Goal: Task Accomplishment & Management: Manage account settings

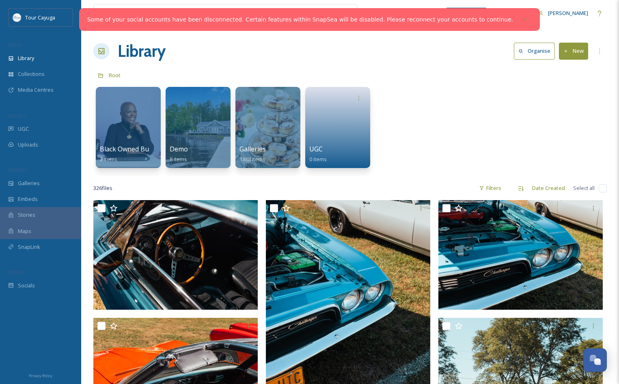
click at [468, 21] on link "Some of your social accounts have been disconnected. Certain features within Sn…" at bounding box center [300, 19] width 426 height 9
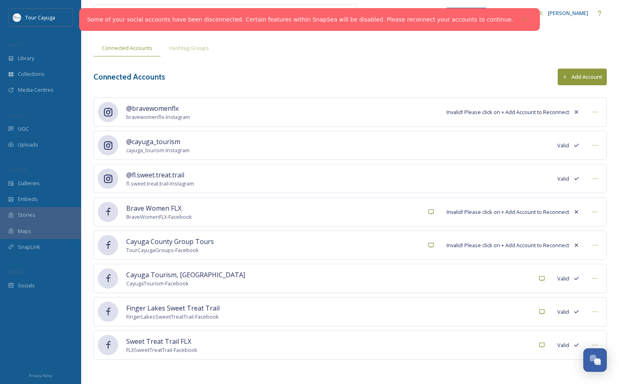
scroll to position [35, 0]
click at [584, 77] on button "Add Account" at bounding box center [581, 77] width 49 height 17
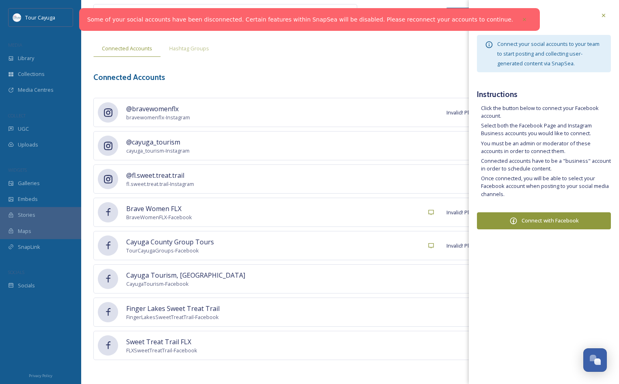
click at [372, 71] on div "Connected Accounts Add Account" at bounding box center [349, 77] width 513 height 17
click at [603, 14] on icon at bounding box center [603, 15] width 6 height 6
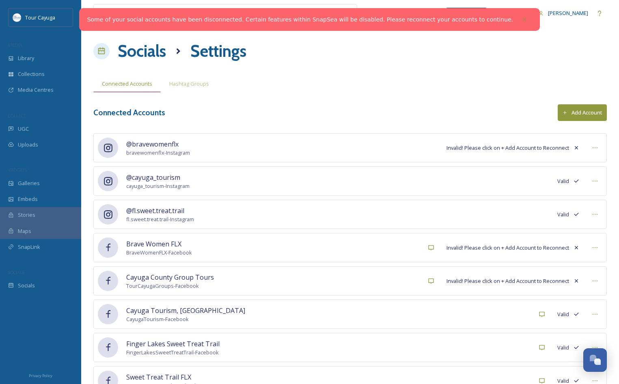
scroll to position [0, 0]
click at [31, 58] on span "Library" at bounding box center [26, 58] width 16 height 8
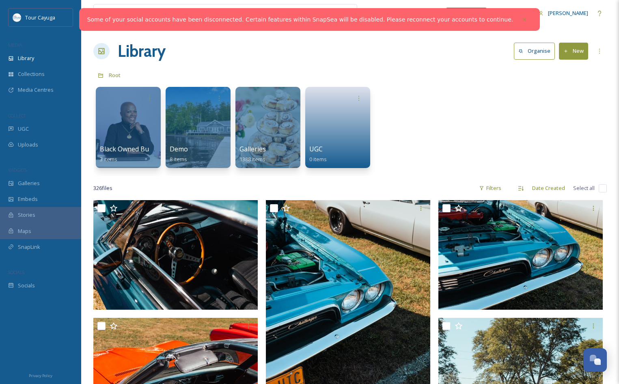
click at [567, 52] on icon at bounding box center [565, 51] width 5 height 5
click at [564, 69] on span "File Upload" at bounding box center [569, 70] width 27 height 8
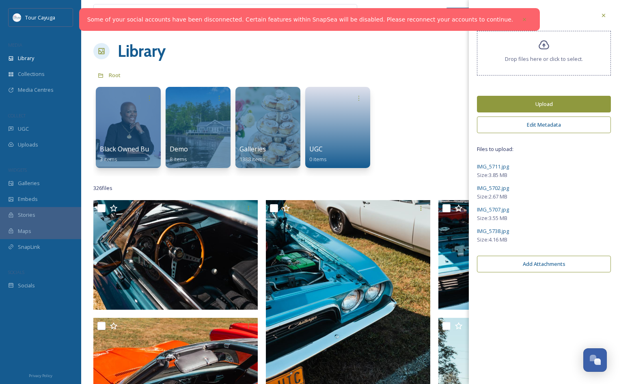
click at [535, 128] on button "Edit Metadata" at bounding box center [544, 124] width 134 height 17
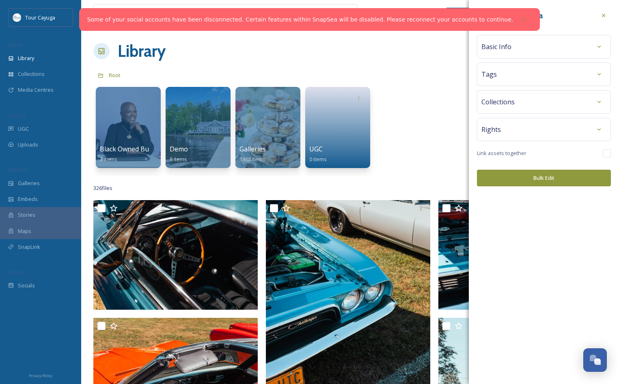
click at [526, 51] on div "Basic Info" at bounding box center [543, 46] width 125 height 15
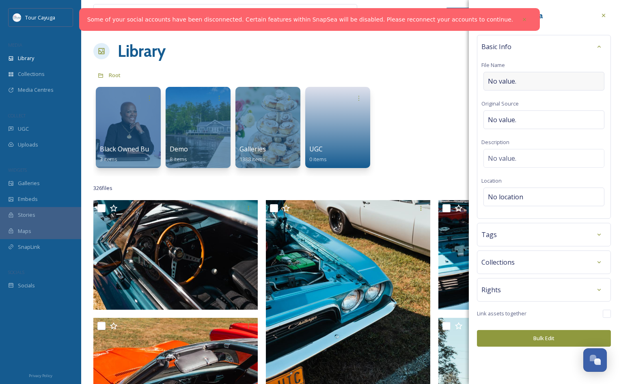
click at [524, 79] on div "No value." at bounding box center [543, 81] width 121 height 19
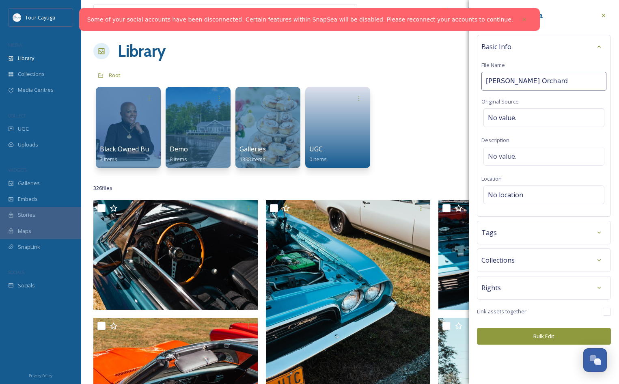
type input "[PERSON_NAME] Orchards"
click at [504, 153] on span "No value." at bounding box center [502, 156] width 28 height 10
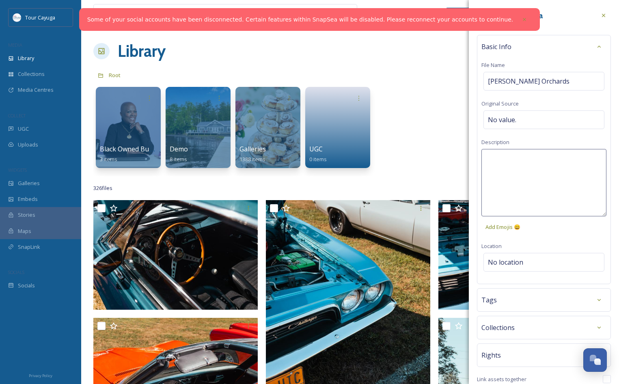
click at [505, 154] on textarea at bounding box center [543, 182] width 125 height 67
type textarea "apple picking"
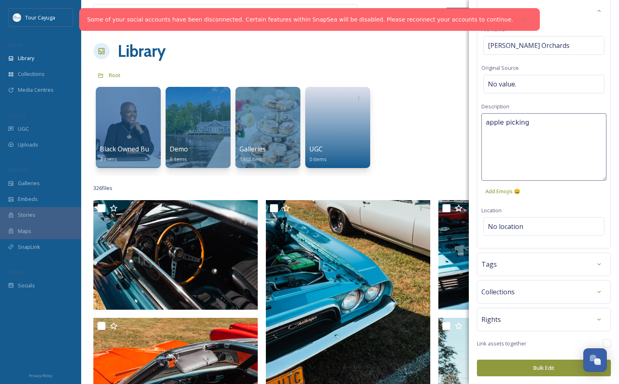
scroll to position [35, 0]
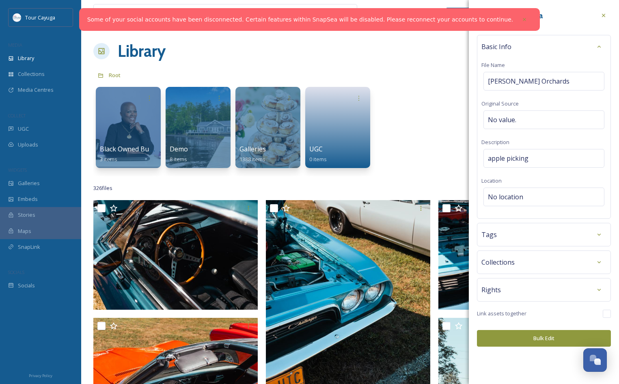
click at [522, 223] on div "Bulk Edit Metadata Basic Info File Name [PERSON_NAME] Orchards Original Source …" at bounding box center [543, 177] width 150 height 354
click at [520, 197] on span "No location" at bounding box center [505, 197] width 35 height 10
click at [520, 195] on input at bounding box center [543, 197] width 120 height 18
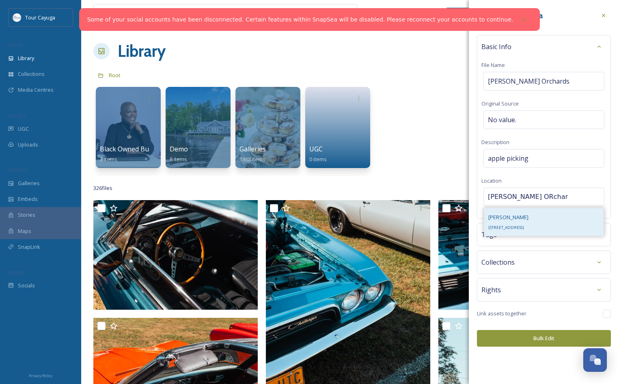
type input "[PERSON_NAME] ORchar"
click at [506, 225] on span "[STREET_ADDRESS]" at bounding box center [506, 227] width 36 height 5
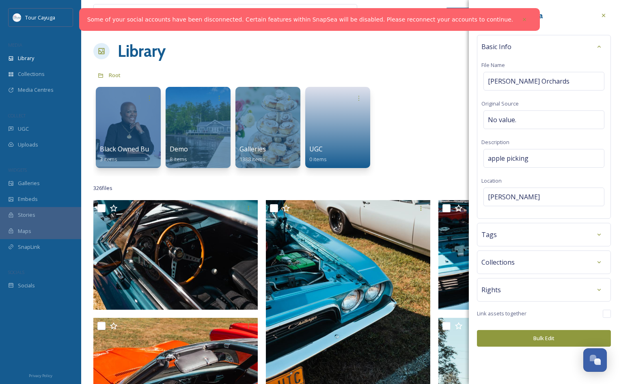
click at [518, 243] on div "Tags" at bounding box center [544, 235] width 134 height 24
click at [517, 238] on div "Tags" at bounding box center [543, 234] width 125 height 15
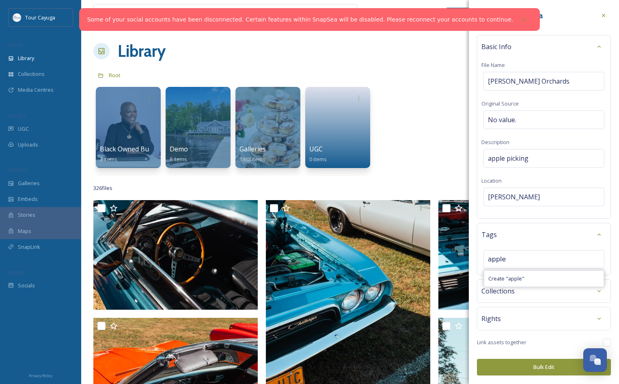
type input "apple"
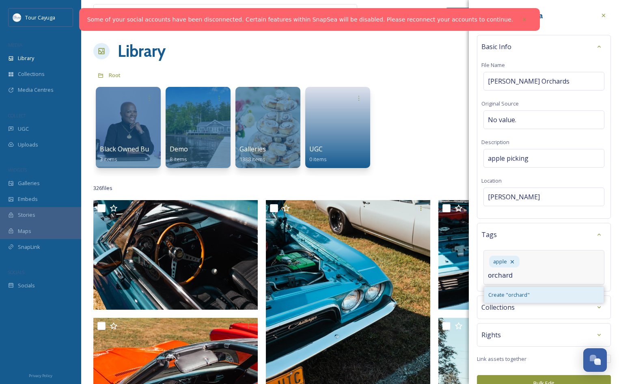
type input "orchard"
click at [520, 293] on span "Create " orchard "" at bounding box center [508, 295] width 41 height 8
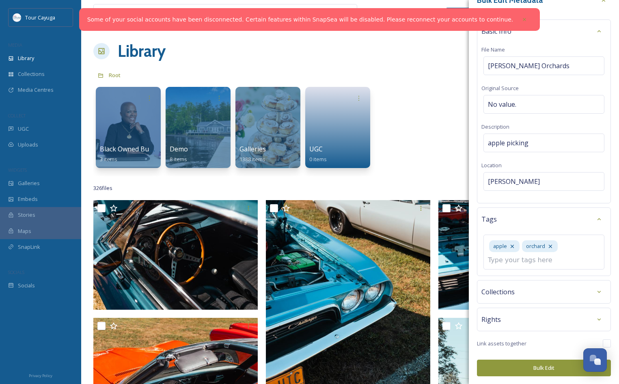
scroll to position [4, 0]
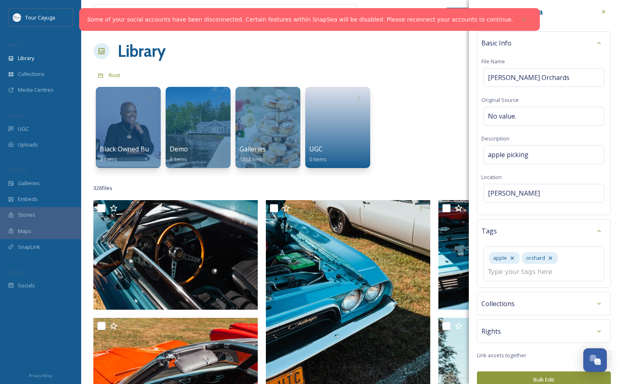
click at [573, 296] on div "Collections" at bounding box center [543, 303] width 125 height 15
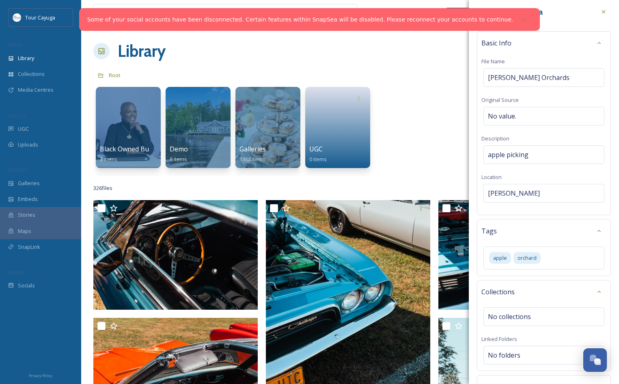
click at [573, 292] on div "Collections" at bounding box center [543, 291] width 125 height 15
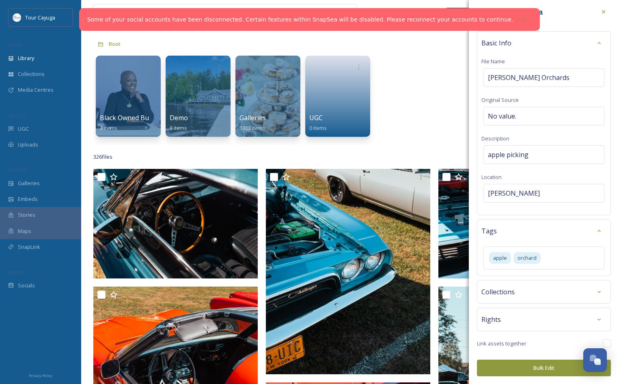
scroll to position [41, 0]
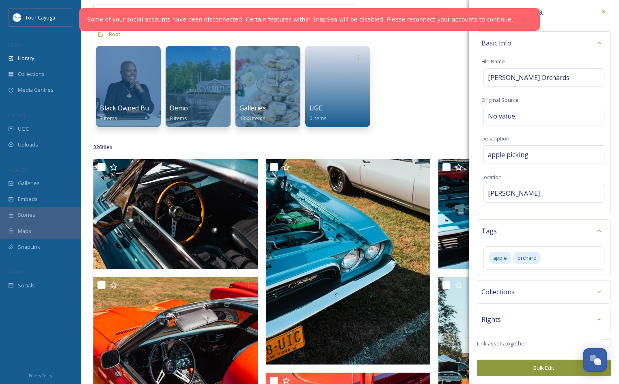
click at [549, 367] on button "Bulk Edit" at bounding box center [544, 367] width 134 height 17
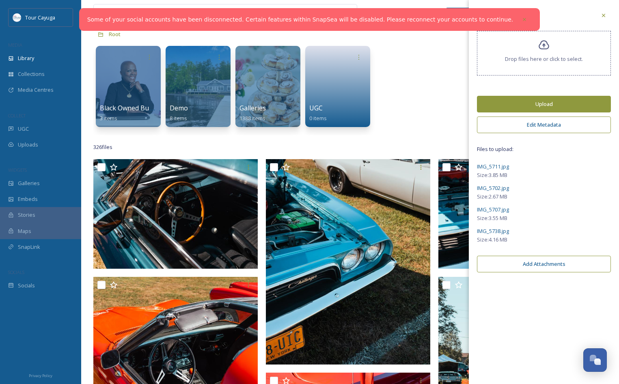
click at [553, 105] on button "Upload" at bounding box center [544, 104] width 134 height 17
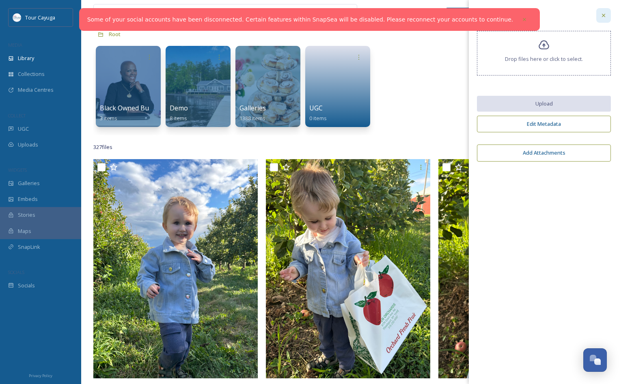
click at [602, 15] on icon at bounding box center [603, 15] width 6 height 6
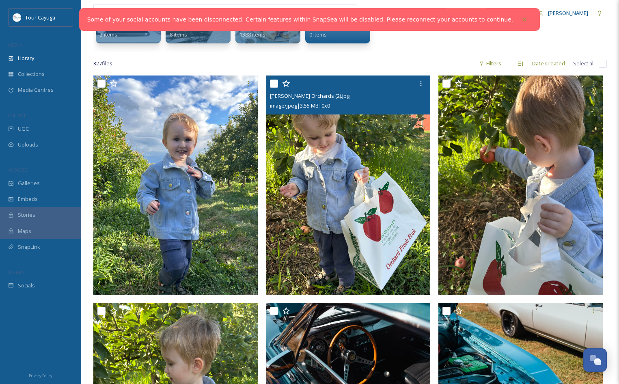
scroll to position [127, 0]
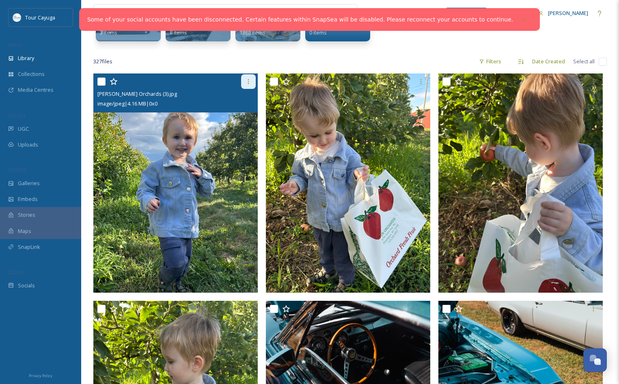
click at [247, 82] on icon at bounding box center [248, 81] width 6 height 6
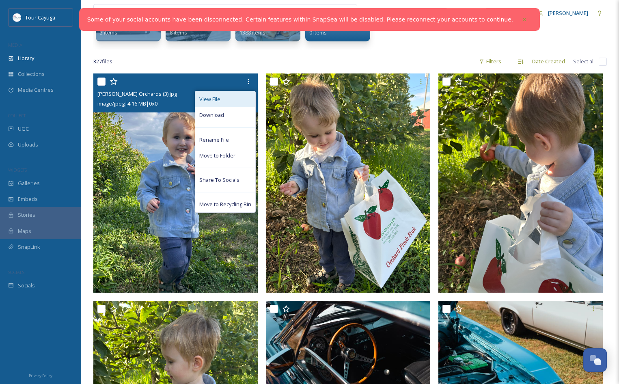
click at [221, 100] on div "View File" at bounding box center [225, 99] width 60 height 16
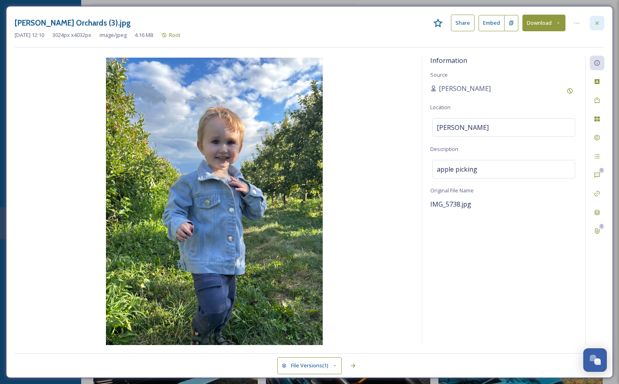
click at [596, 23] on icon at bounding box center [596, 23] width 6 height 6
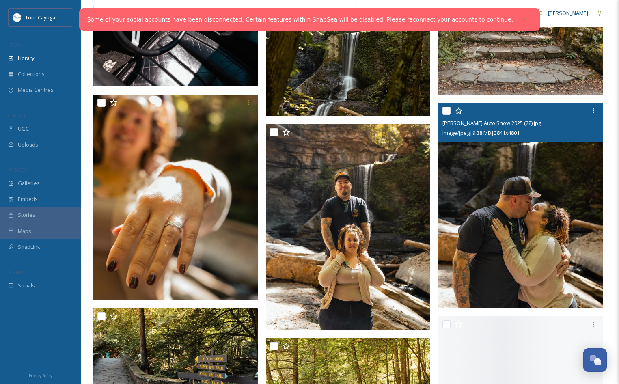
scroll to position [3379, 0]
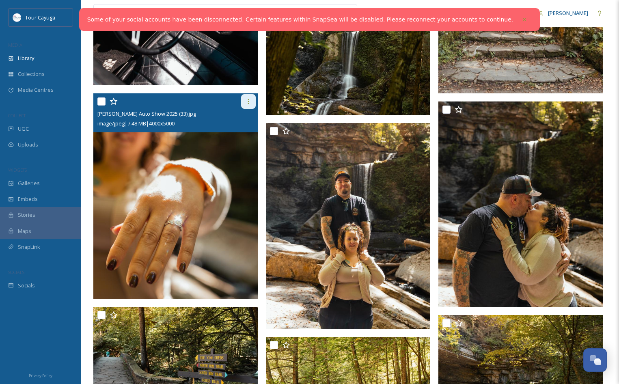
click at [247, 100] on icon at bounding box center [248, 101] width 6 height 6
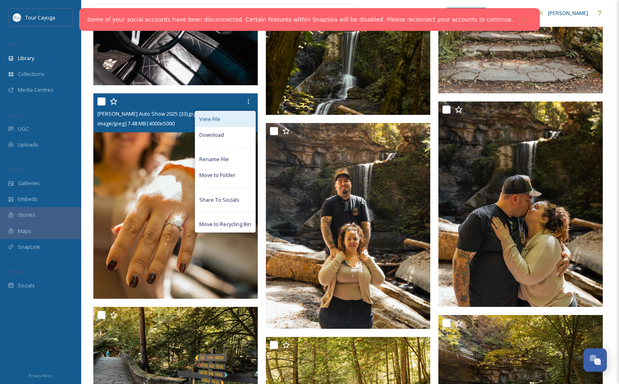
click at [220, 117] on div "View File" at bounding box center [225, 119] width 60 height 16
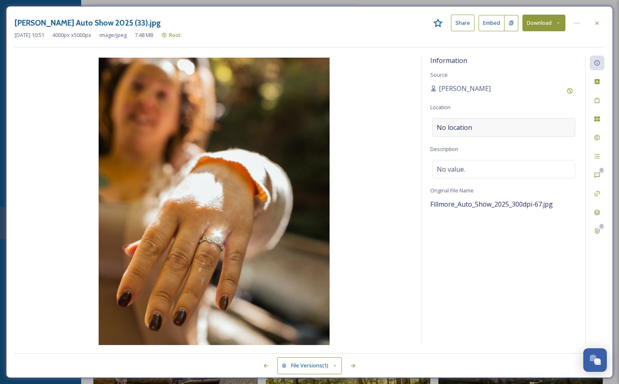
click at [483, 128] on div "No location" at bounding box center [503, 127] width 143 height 19
click at [461, 129] on input at bounding box center [503, 127] width 142 height 18
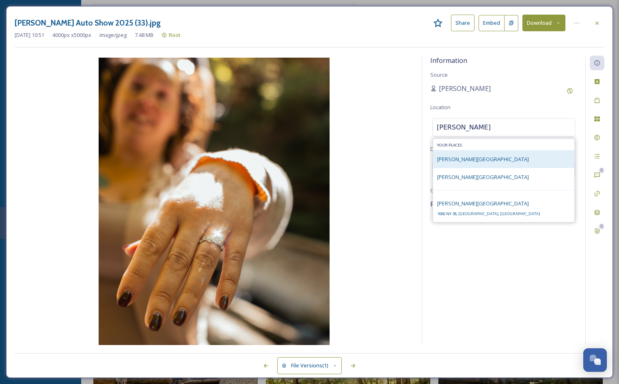
type input "[PERSON_NAME]"
click at [457, 159] on span "[PERSON_NAME][GEOGRAPHIC_DATA]" at bounding box center [483, 158] width 92 height 7
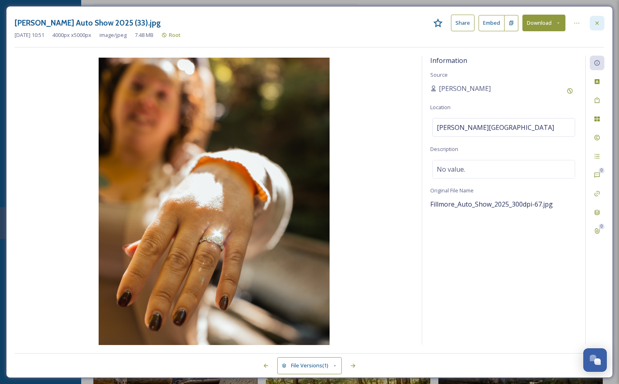
click at [598, 22] on icon at bounding box center [596, 23] width 6 height 6
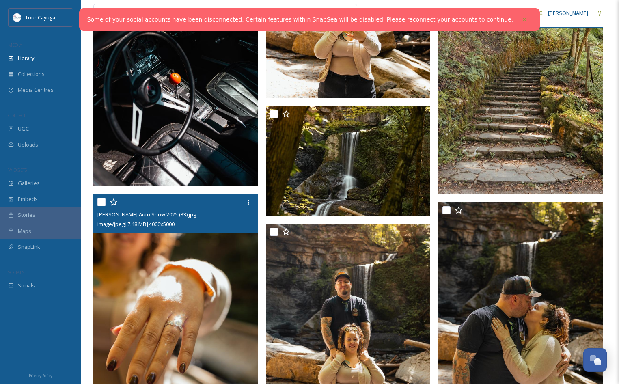
scroll to position [3276, 0]
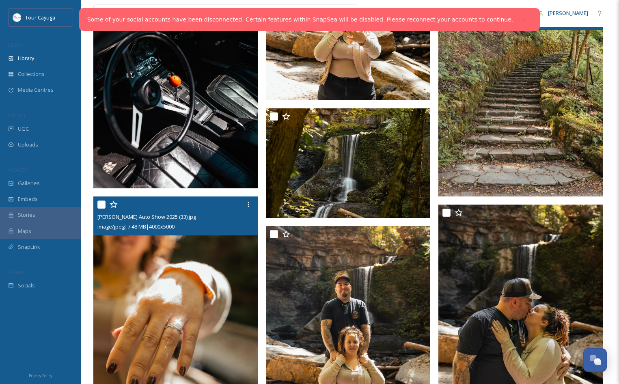
click at [520, 76] on img at bounding box center [520, 93] width 164 height 205
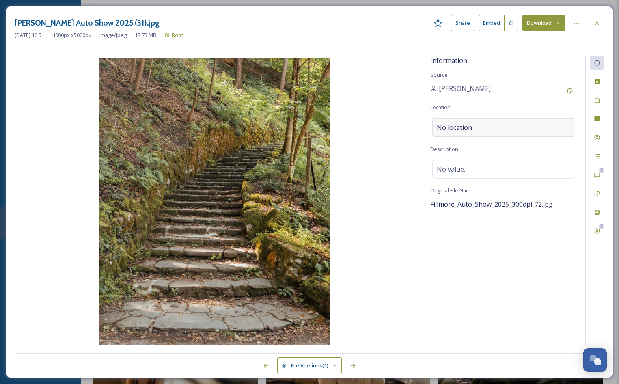
click at [460, 124] on span "No location" at bounding box center [453, 127] width 35 height 10
click at [460, 124] on input at bounding box center [503, 127] width 142 height 18
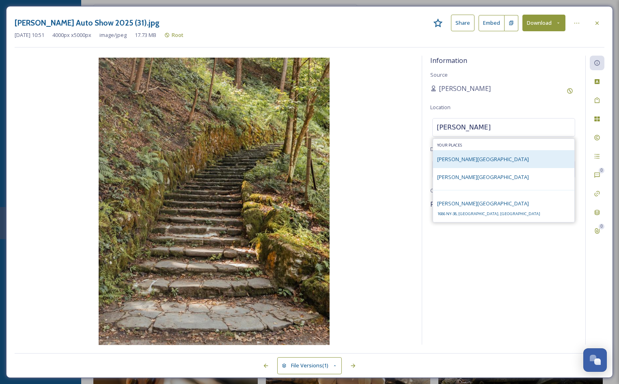
type input "[PERSON_NAME]"
click at [463, 157] on span "[PERSON_NAME][GEOGRAPHIC_DATA]" at bounding box center [483, 158] width 92 height 7
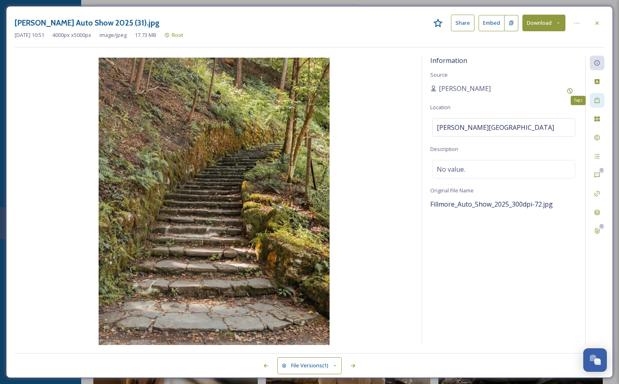
click at [596, 99] on icon at bounding box center [596, 100] width 6 height 6
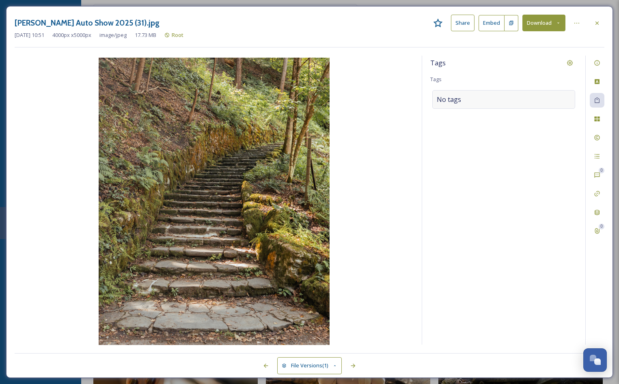
click at [503, 96] on div "No tags" at bounding box center [503, 99] width 143 height 19
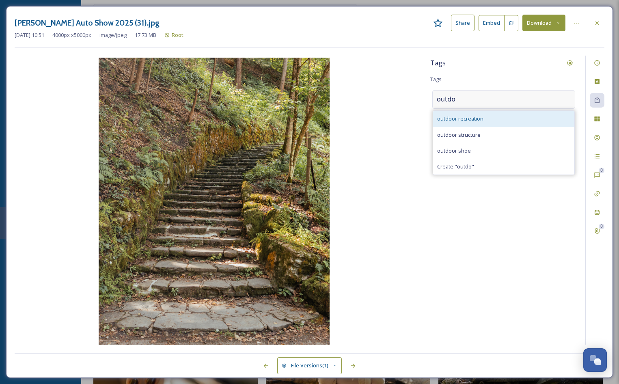
type input "outdo"
click at [480, 120] on span "outdoor recreation" at bounding box center [460, 119] width 46 height 8
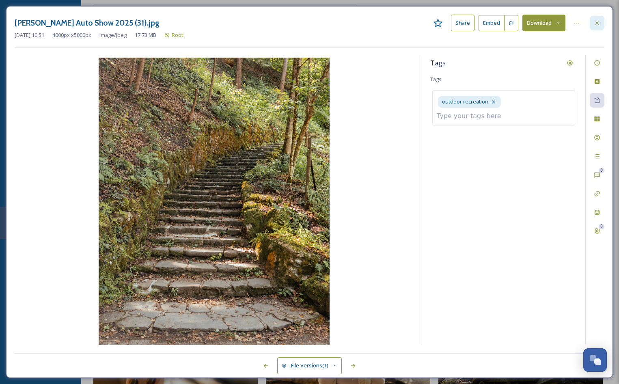
click at [598, 24] on icon at bounding box center [596, 23] width 6 height 6
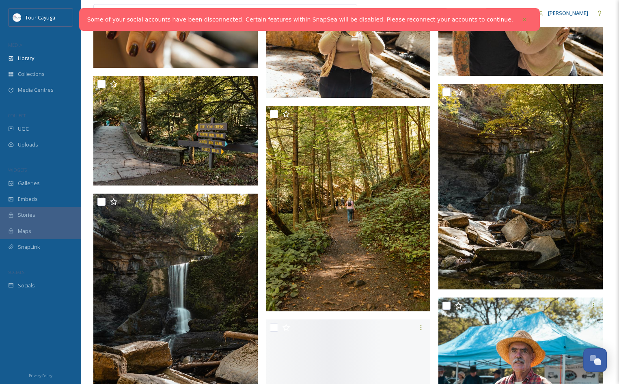
scroll to position [3612, 0]
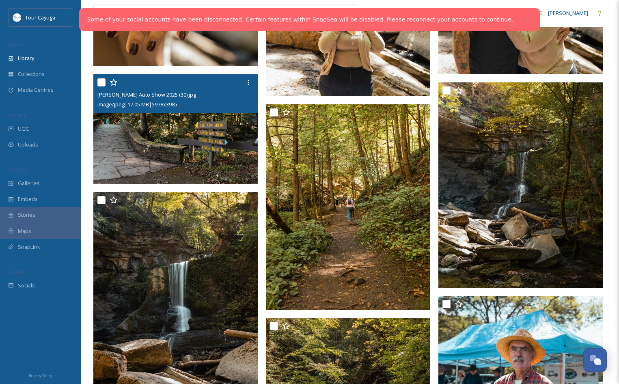
click at [203, 136] on img at bounding box center [175, 129] width 164 height 110
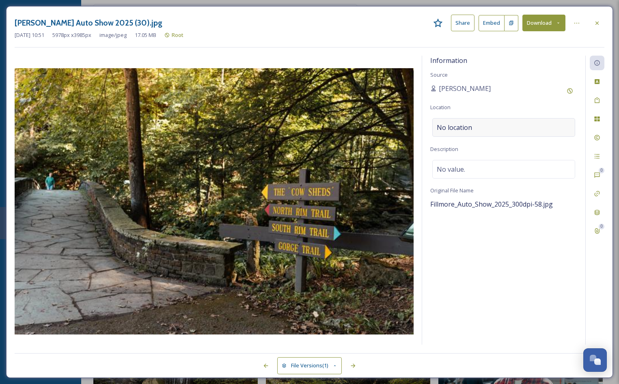
click at [470, 126] on span "No location" at bounding box center [453, 127] width 35 height 10
click at [470, 126] on input at bounding box center [503, 127] width 142 height 18
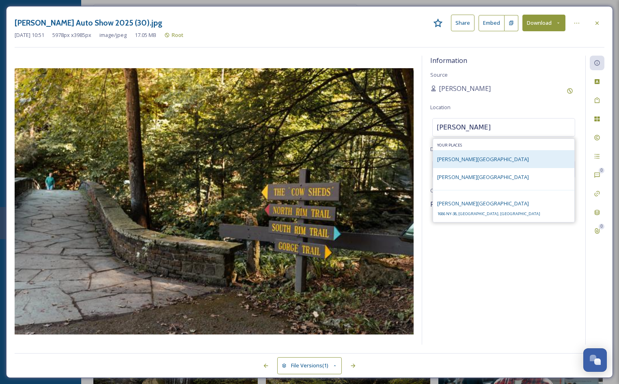
type input "[PERSON_NAME]"
click at [449, 159] on span "[PERSON_NAME][GEOGRAPHIC_DATA]" at bounding box center [483, 158] width 92 height 7
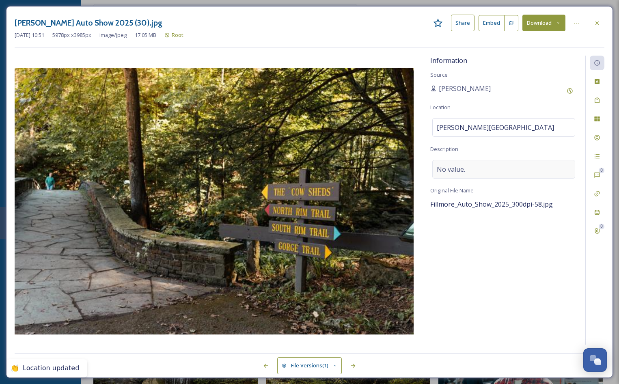
click at [456, 169] on span "No value." at bounding box center [450, 169] width 28 height 10
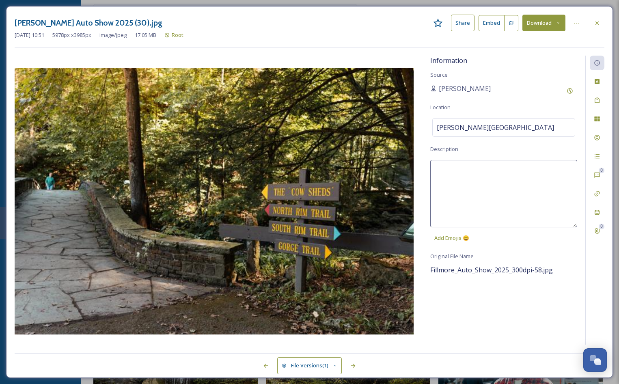
click at [452, 169] on textarea at bounding box center [503, 193] width 147 height 67
click at [595, 102] on icon at bounding box center [596, 100] width 6 height 6
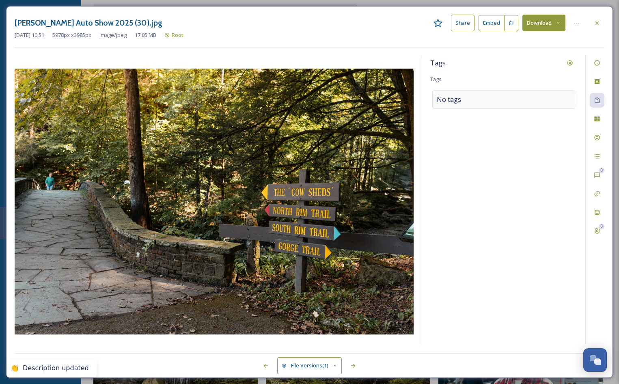
click at [504, 95] on div "No tags" at bounding box center [503, 99] width 143 height 19
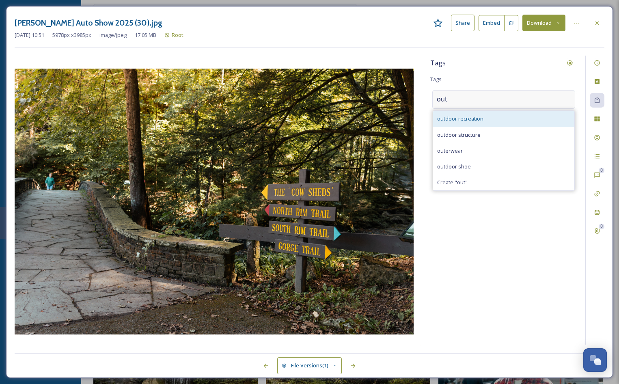
type input "out"
click at [489, 118] on div "outdoor recreation" at bounding box center [503, 119] width 141 height 16
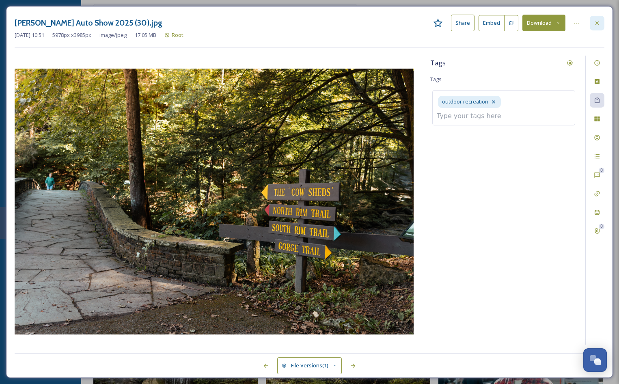
click at [598, 23] on icon at bounding box center [596, 23] width 6 height 6
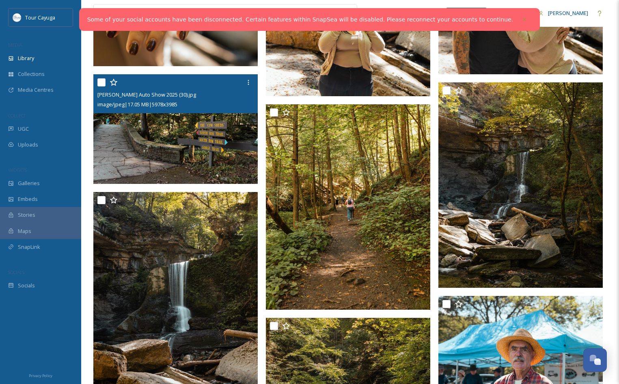
click at [104, 82] on input "checkbox" at bounding box center [101, 82] width 8 height 8
checkbox input "true"
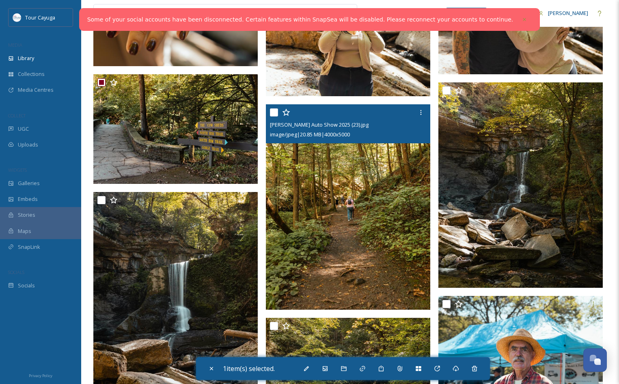
click at [277, 111] on input "checkbox" at bounding box center [274, 112] width 8 height 8
checkbox input "true"
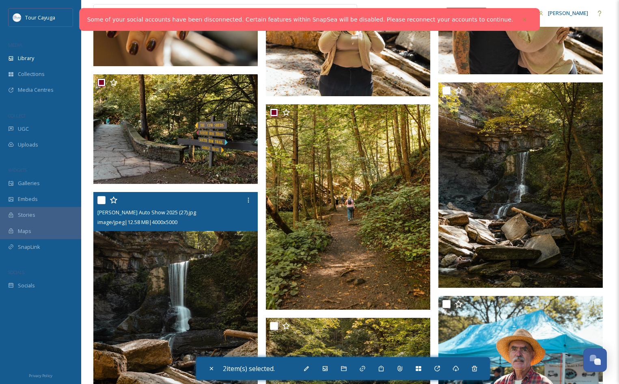
click at [99, 204] on div at bounding box center [176, 200] width 158 height 15
click at [100, 201] on input "checkbox" at bounding box center [101, 200] width 8 height 8
checkbox input "true"
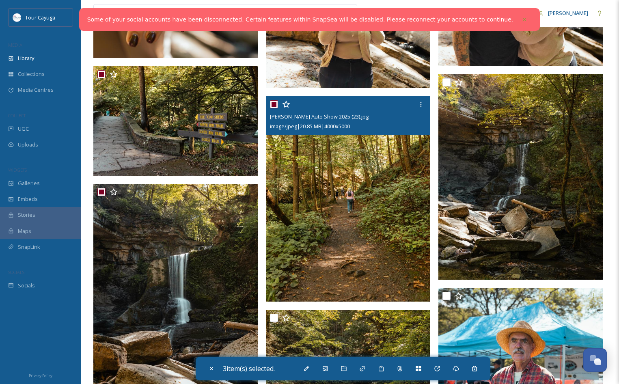
scroll to position [3613, 0]
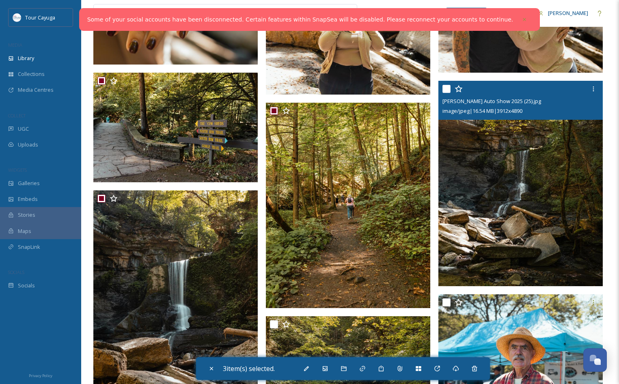
click at [449, 86] on input "checkbox" at bounding box center [446, 89] width 8 height 8
checkbox input "true"
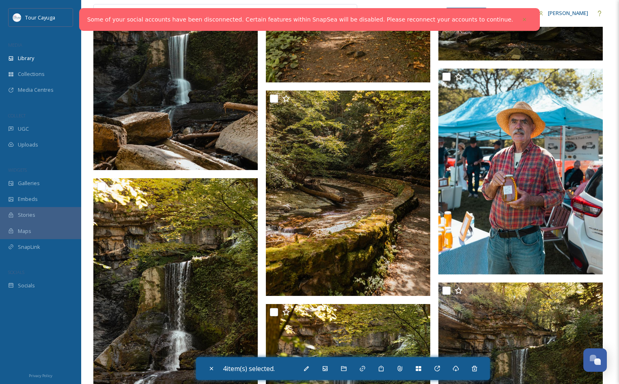
scroll to position [3840, 0]
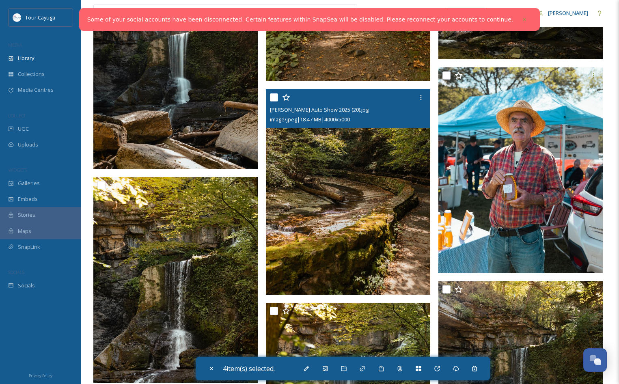
click at [274, 99] on input "checkbox" at bounding box center [274, 97] width 8 height 8
checkbox input "true"
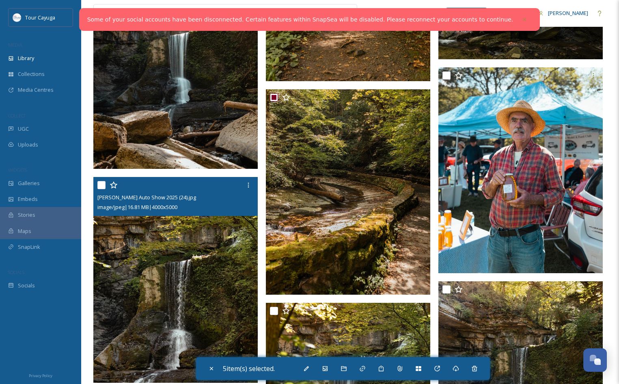
click at [100, 185] on input "checkbox" at bounding box center [101, 185] width 8 height 8
checkbox input "true"
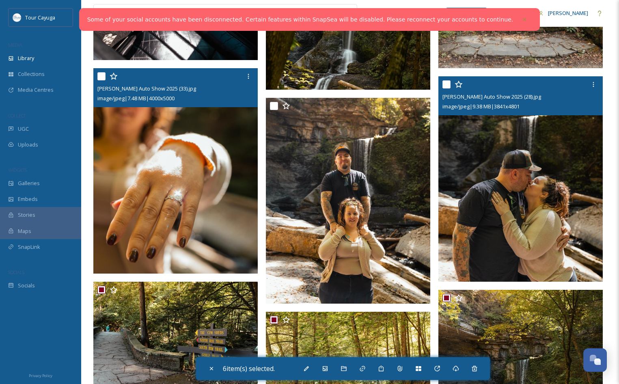
scroll to position [3398, 0]
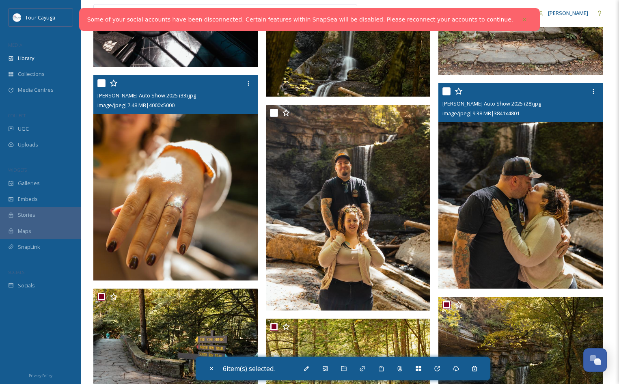
click at [445, 86] on div at bounding box center [521, 91] width 158 height 15
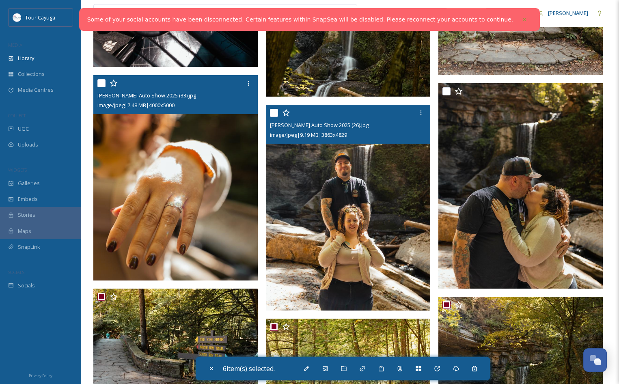
click at [269, 118] on div "[PERSON_NAME] Auto Show 2025 (26).jpg image/jpeg | 9.19 MB | 3863 x 4829" at bounding box center [348, 124] width 164 height 39
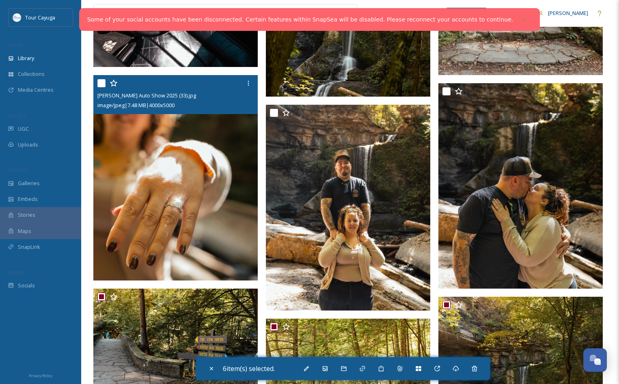
click at [102, 86] on input "checkbox" at bounding box center [101, 83] width 8 height 8
checkbox input "true"
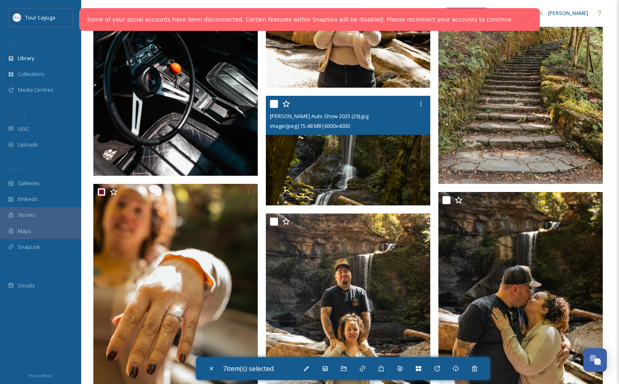
scroll to position [3286, 0]
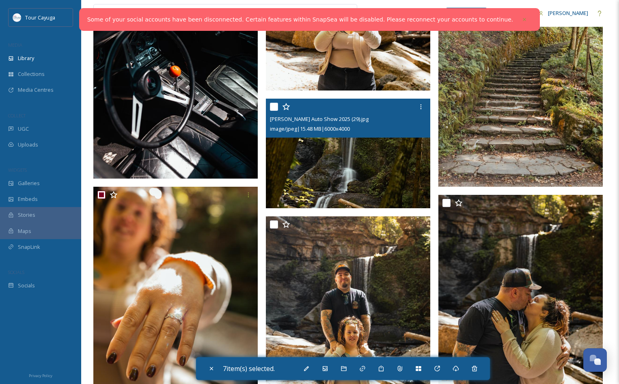
click at [274, 108] on input "checkbox" at bounding box center [274, 107] width 8 height 8
checkbox input "true"
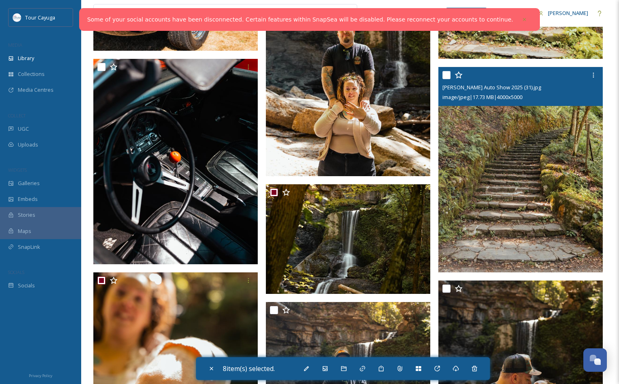
scroll to position [3201, 0]
click at [447, 74] on input "checkbox" at bounding box center [446, 75] width 8 height 8
checkbox input "true"
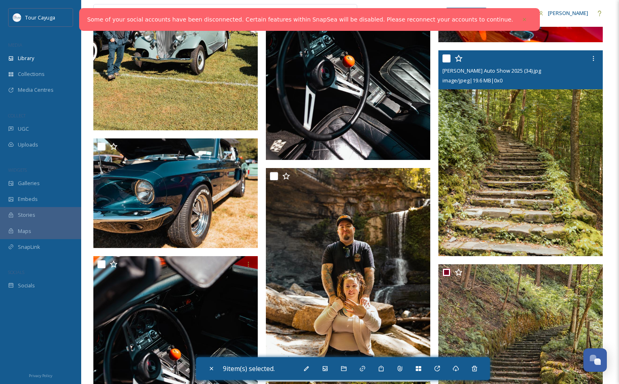
scroll to position [2991, 0]
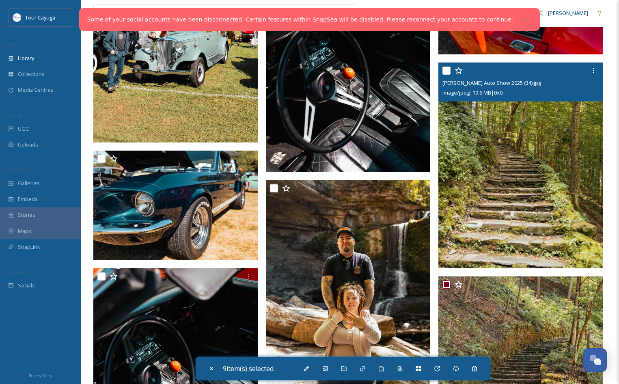
click at [446, 70] on input "checkbox" at bounding box center [446, 71] width 8 height 8
checkbox input "true"
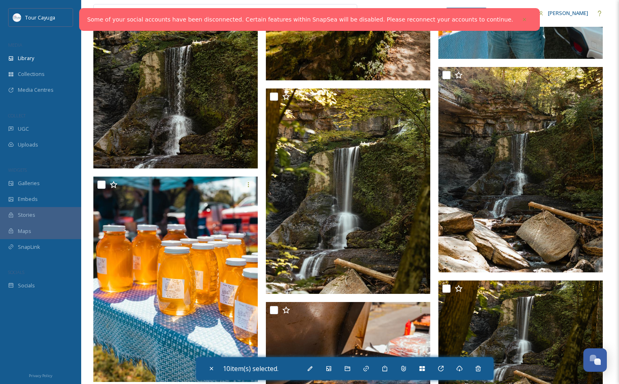
scroll to position [4056, 0]
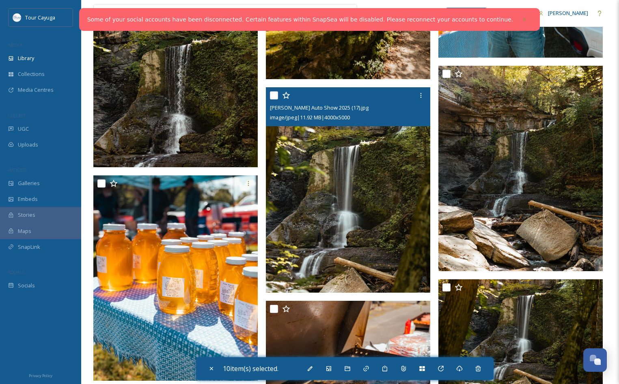
click at [274, 91] on div at bounding box center [349, 95] width 158 height 15
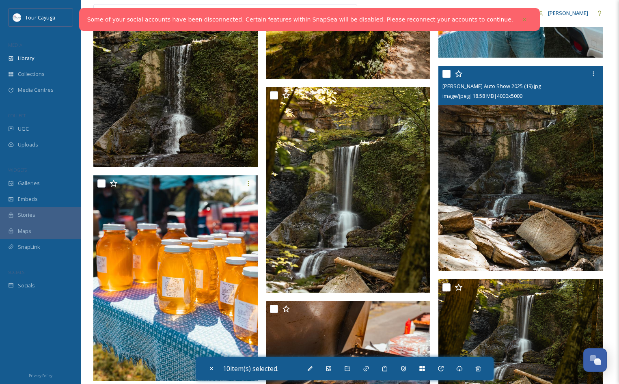
click at [448, 74] on input "checkbox" at bounding box center [446, 74] width 8 height 8
checkbox input "true"
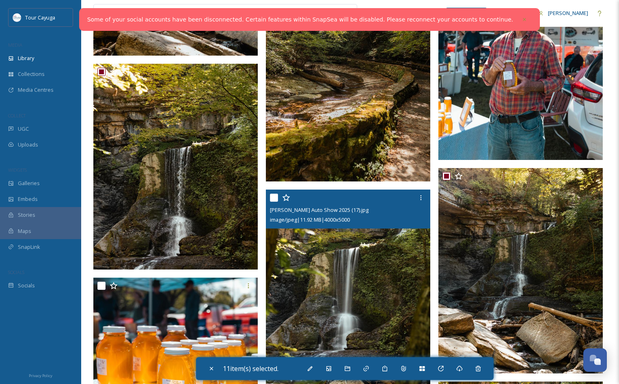
scroll to position [3951, 0]
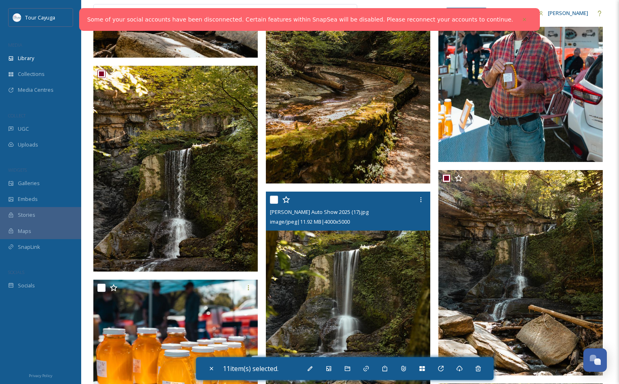
click at [275, 199] on input "checkbox" at bounding box center [274, 199] width 8 height 8
checkbox input "true"
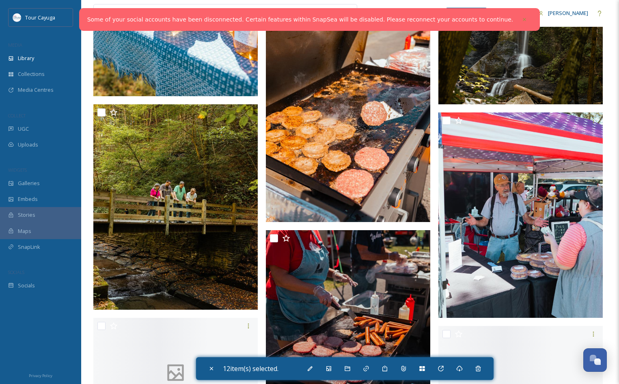
scroll to position [4347, 0]
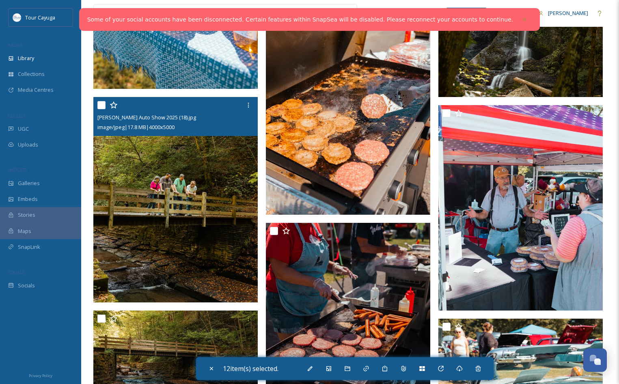
click at [103, 103] on input "checkbox" at bounding box center [101, 105] width 8 height 8
checkbox input "true"
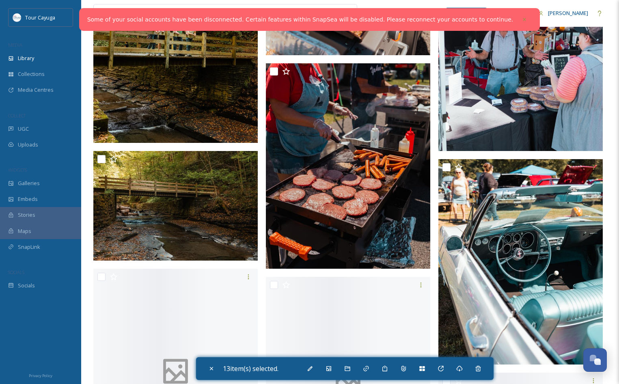
scroll to position [4507, 0]
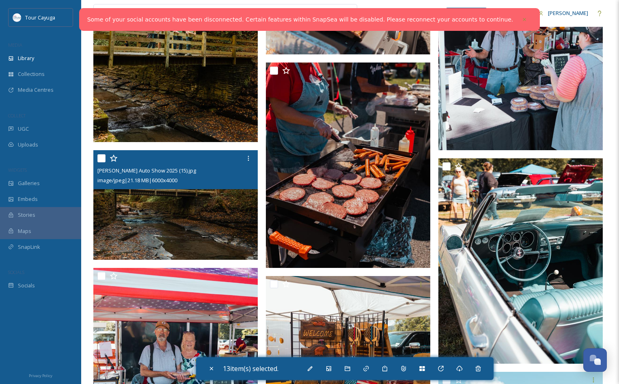
click at [102, 157] on input "checkbox" at bounding box center [101, 158] width 8 height 8
checkbox input "true"
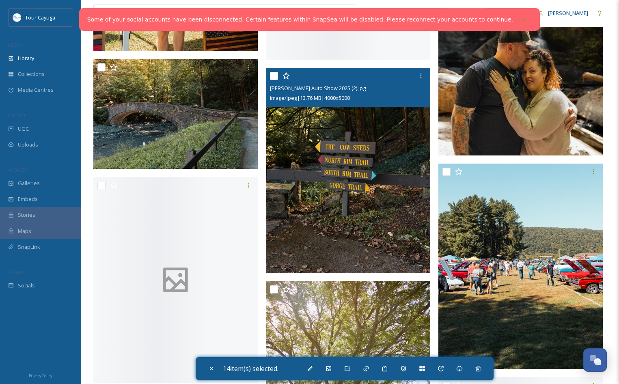
scroll to position [5143, 0]
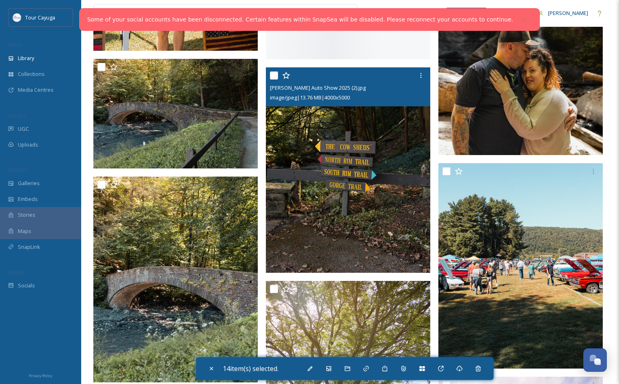
click at [276, 73] on input "checkbox" at bounding box center [274, 75] width 8 height 8
checkbox input "true"
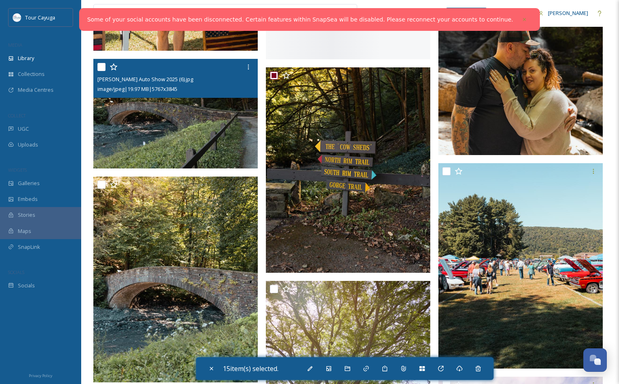
drag, startPoint x: 104, startPoint y: 64, endPoint x: 103, endPoint y: 79, distance: 14.6
click at [104, 64] on input "checkbox" at bounding box center [101, 67] width 8 height 8
checkbox input "true"
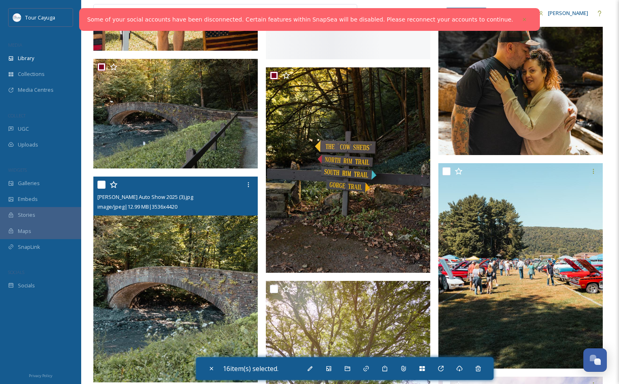
click at [99, 185] on input "checkbox" at bounding box center [101, 184] width 8 height 8
checkbox input "true"
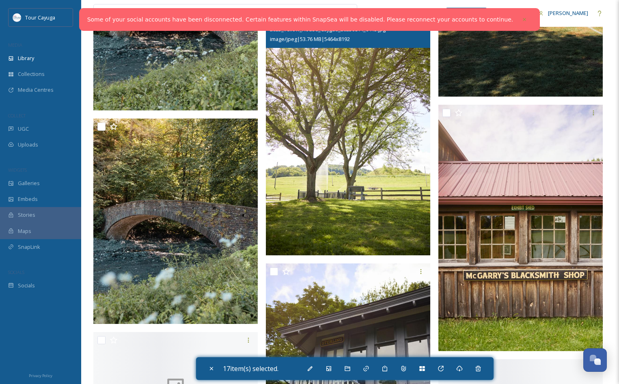
scroll to position [5449, 0]
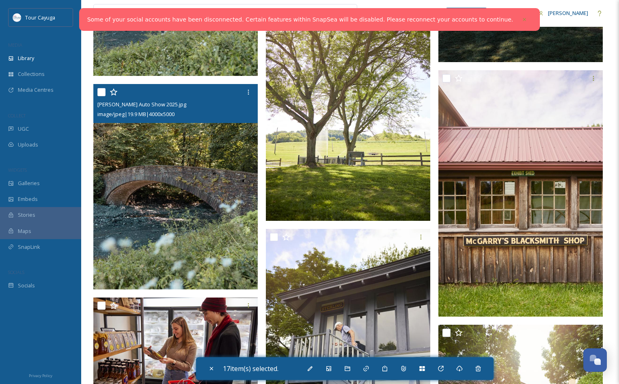
click at [101, 91] on input "checkbox" at bounding box center [101, 92] width 8 height 8
checkbox input "true"
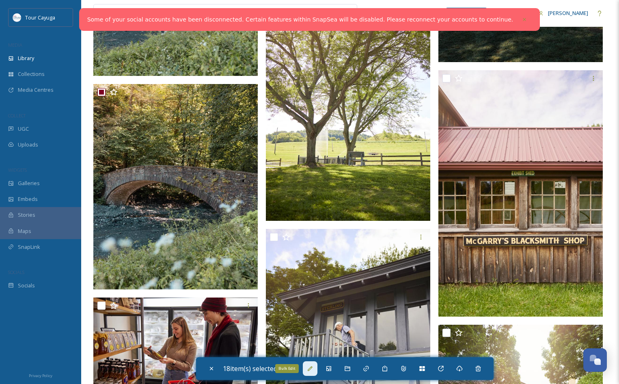
click at [312, 368] on icon at bounding box center [309, 368] width 5 height 5
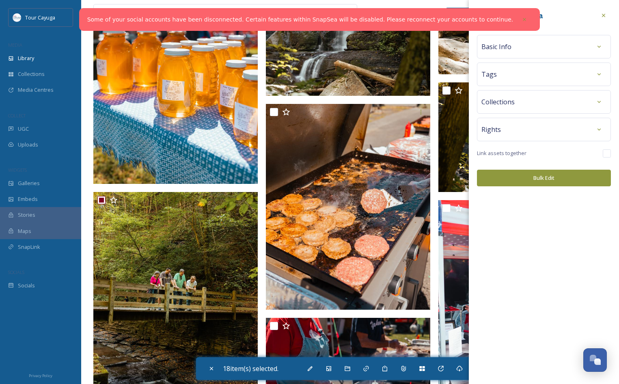
scroll to position [4248, 0]
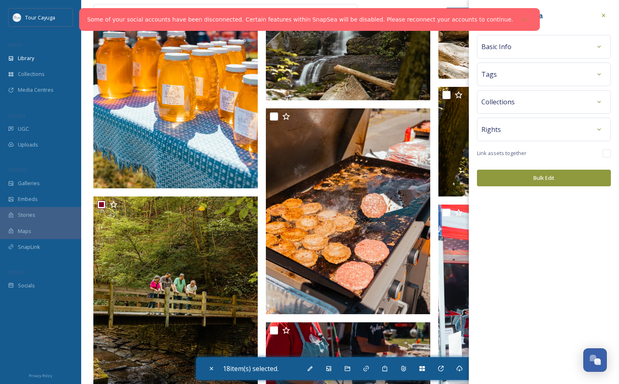
click at [535, 43] on div "Basic Info" at bounding box center [543, 46] width 125 height 15
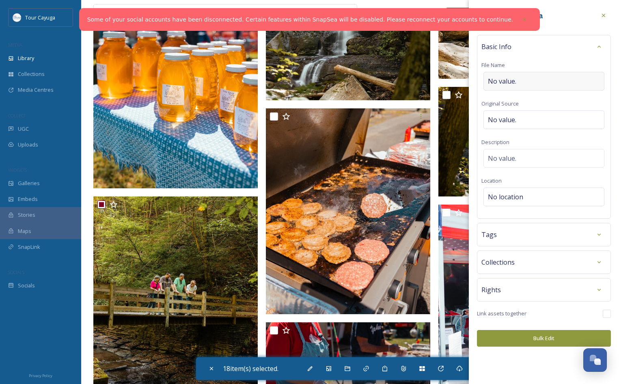
click at [524, 80] on div "No value." at bounding box center [543, 81] width 121 height 19
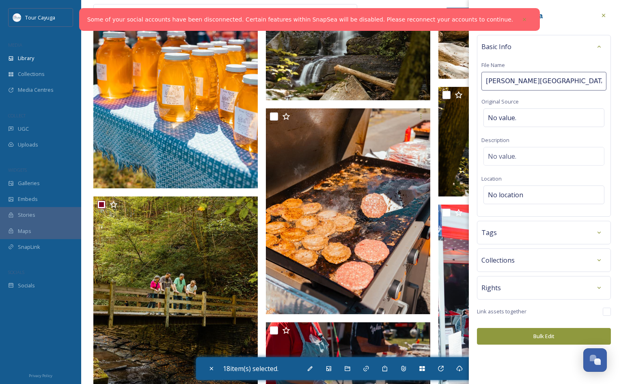
type input "[PERSON_NAME][GEOGRAPHIC_DATA]"
click at [511, 191] on div "No location" at bounding box center [543, 194] width 121 height 19
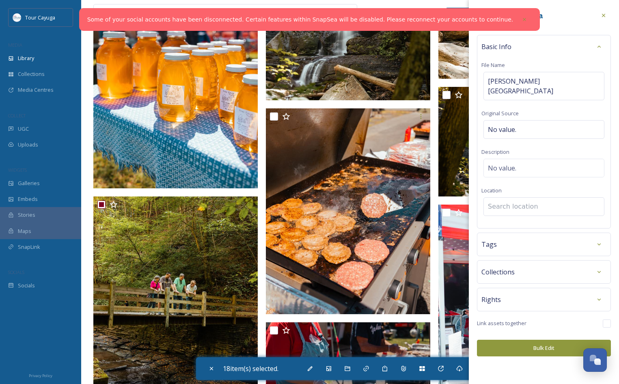
click at [500, 204] on input at bounding box center [543, 207] width 120 height 18
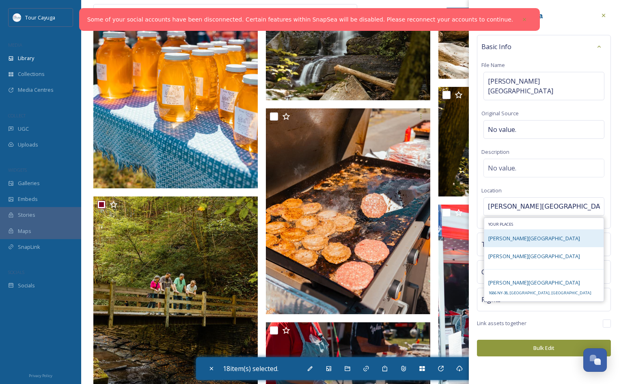
type input "[PERSON_NAME][GEOGRAPHIC_DATA]"
click at [510, 234] on span "[PERSON_NAME][GEOGRAPHIC_DATA]" at bounding box center [534, 237] width 92 height 7
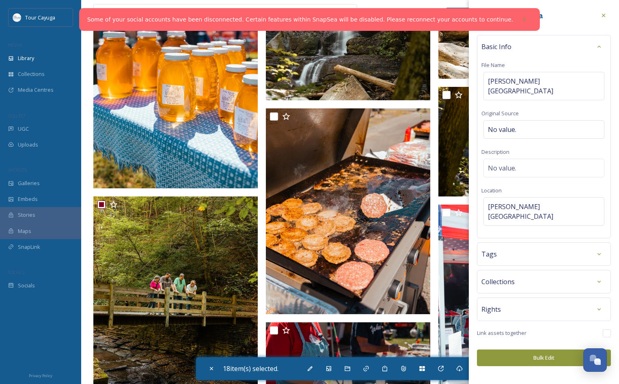
click at [509, 247] on div "Tags" at bounding box center [543, 254] width 125 height 15
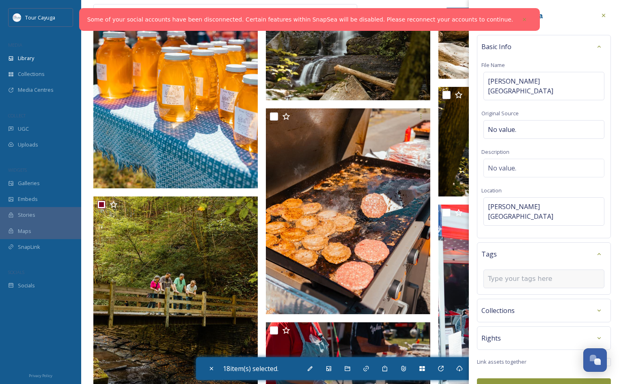
click at [515, 274] on input at bounding box center [528, 279] width 81 height 10
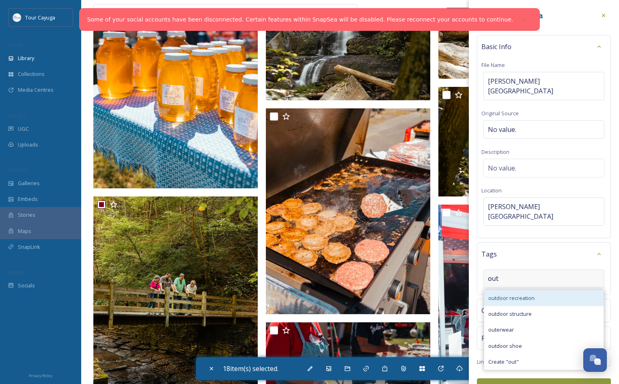
type input "out"
click at [518, 294] on span "outdoor recreation" at bounding box center [511, 298] width 46 height 8
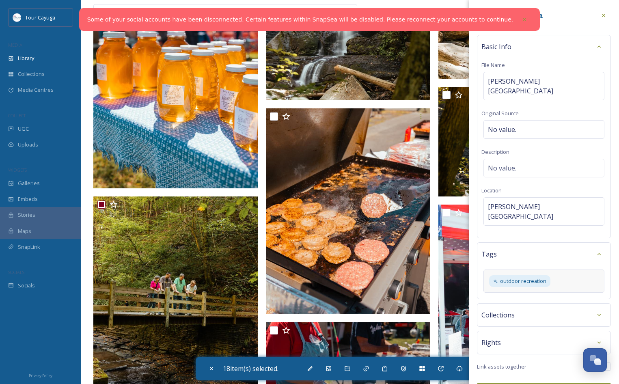
click at [519, 307] on div "Bulk Edit Metadata Basic Info File Name [PERSON_NAME][GEOGRAPHIC_DATA] Original…" at bounding box center [543, 203] width 150 height 407
click at [524, 307] on div "Collections" at bounding box center [543, 314] width 125 height 15
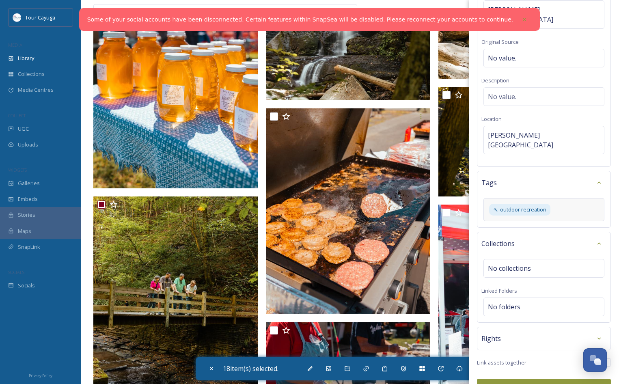
scroll to position [71, 0]
click at [567, 259] on div "No collections" at bounding box center [543, 268] width 121 height 19
click at [567, 260] on input at bounding box center [527, 269] width 89 height 18
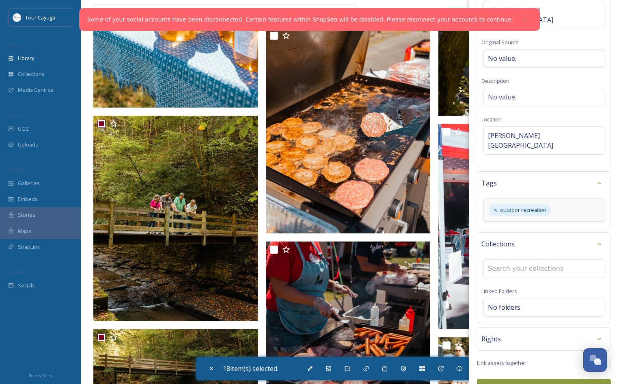
scroll to position [4331, 0]
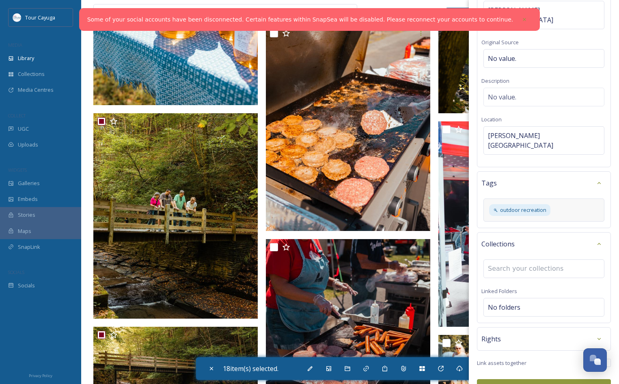
click at [528, 331] on div "Rights" at bounding box center [543, 338] width 125 height 15
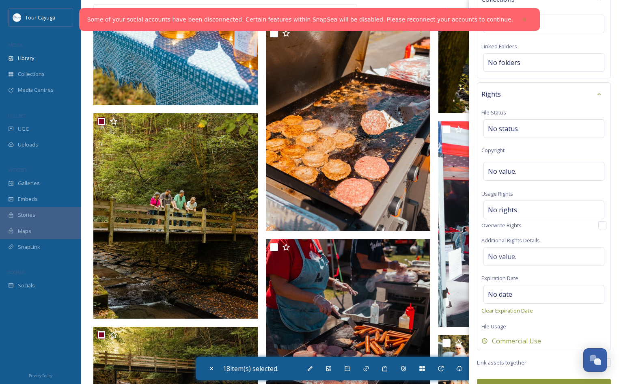
scroll to position [315, 0]
click at [537, 379] on button "Bulk Edit" at bounding box center [544, 387] width 134 height 17
checkbox input "false"
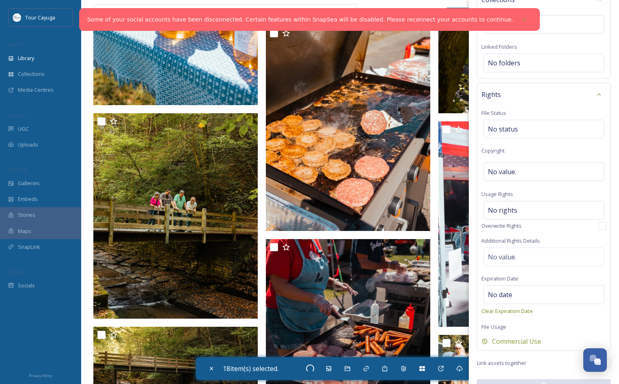
checkbox input "false"
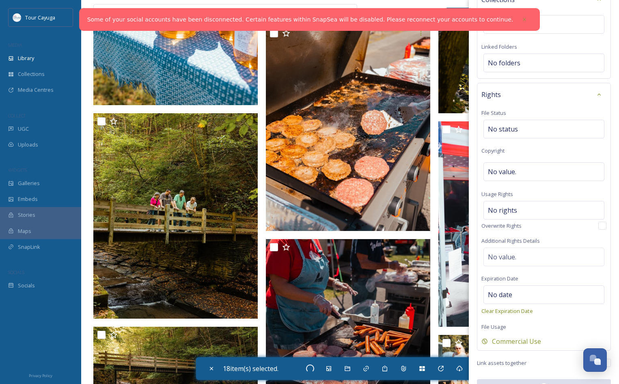
checkbox input "false"
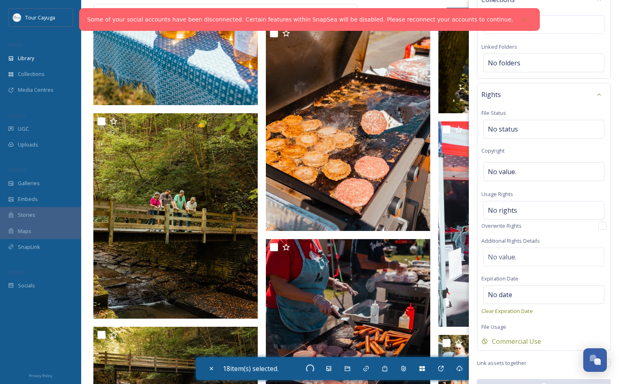
checkbox input "false"
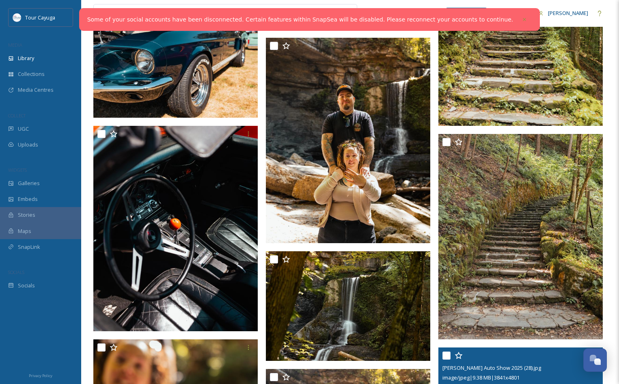
scroll to position [3106, 0]
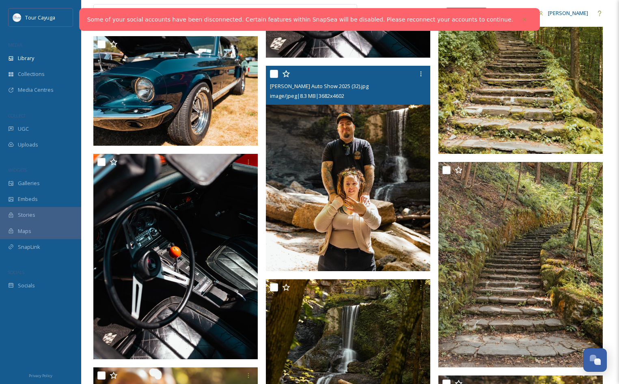
click at [275, 75] on input "checkbox" at bounding box center [274, 74] width 8 height 8
checkbox input "true"
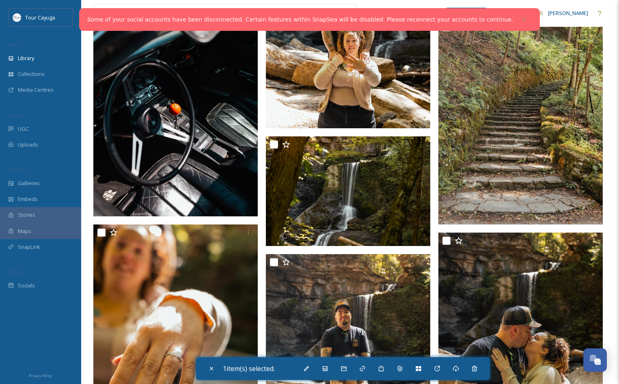
scroll to position [3257, 0]
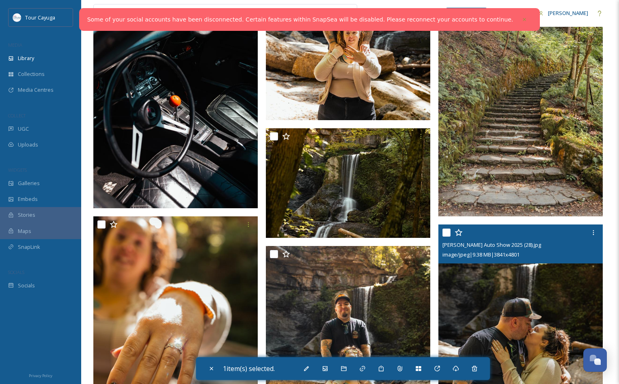
click at [445, 233] on input "checkbox" at bounding box center [446, 232] width 8 height 8
checkbox input "true"
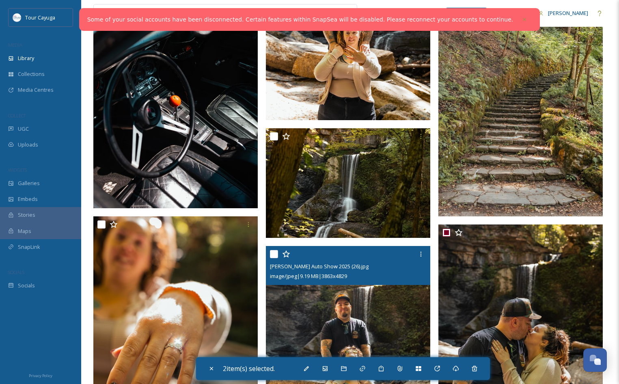
click at [274, 252] on input "checkbox" at bounding box center [274, 254] width 8 height 8
checkbox input "true"
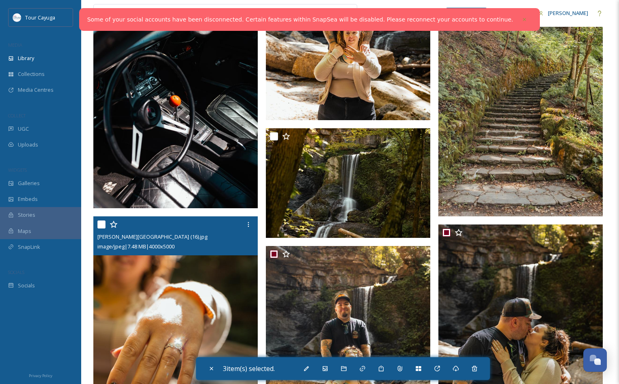
click at [99, 223] on input "checkbox" at bounding box center [101, 224] width 8 height 8
checkbox input "true"
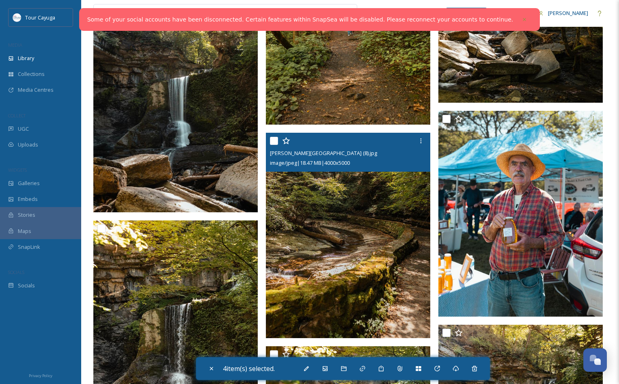
scroll to position [3858, 0]
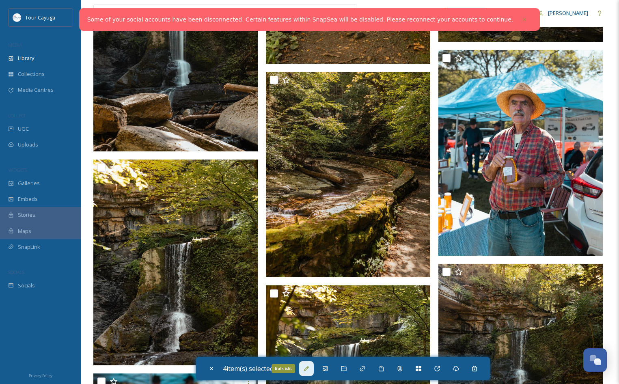
click at [308, 372] on div "Bulk Edit" at bounding box center [306, 368] width 15 height 15
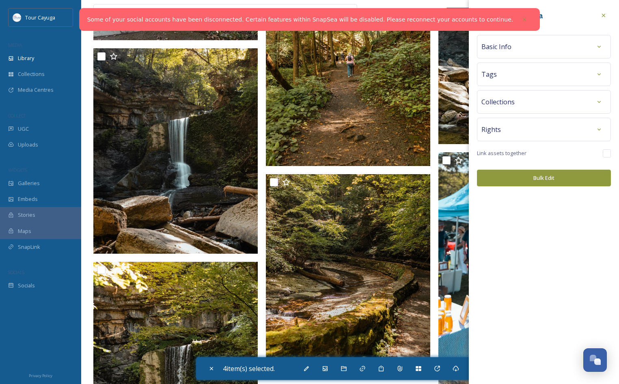
scroll to position [3750, 0]
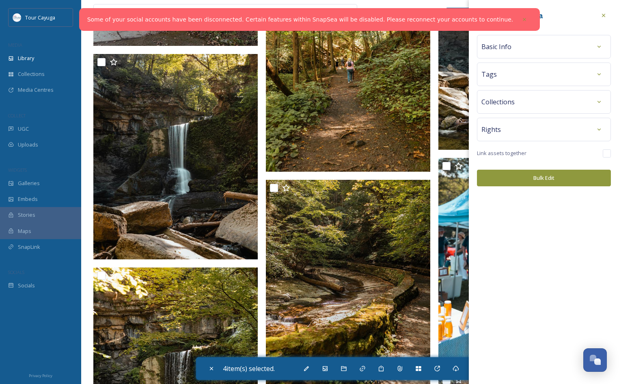
click at [522, 40] on div "Basic Info" at bounding box center [543, 46] width 125 height 15
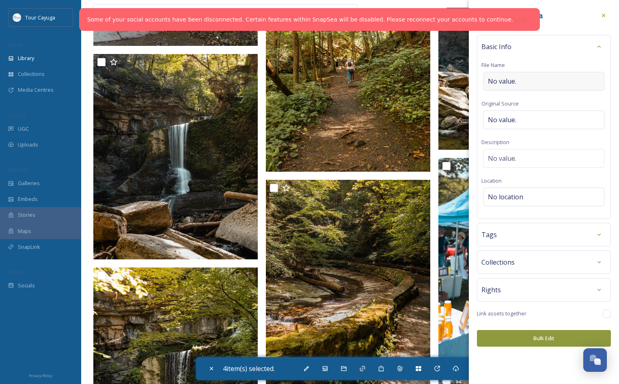
click at [522, 77] on div "No value." at bounding box center [543, 81] width 121 height 19
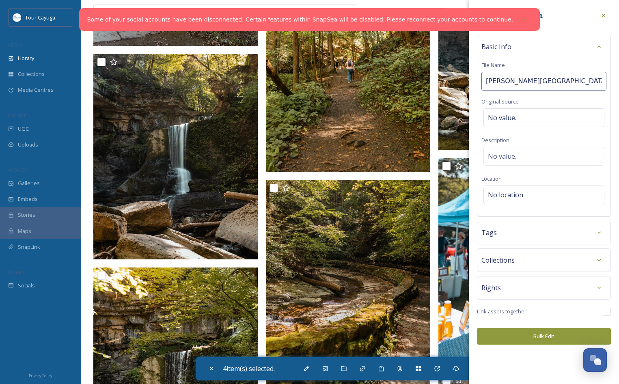
type input "[PERSON_NAME][GEOGRAPHIC_DATA]"
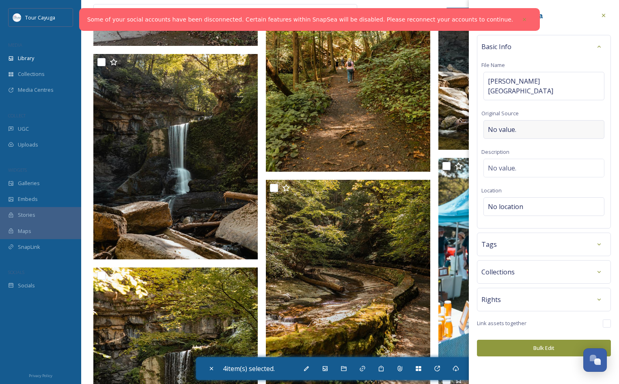
click at [510, 120] on div "No value." at bounding box center [543, 129] width 121 height 19
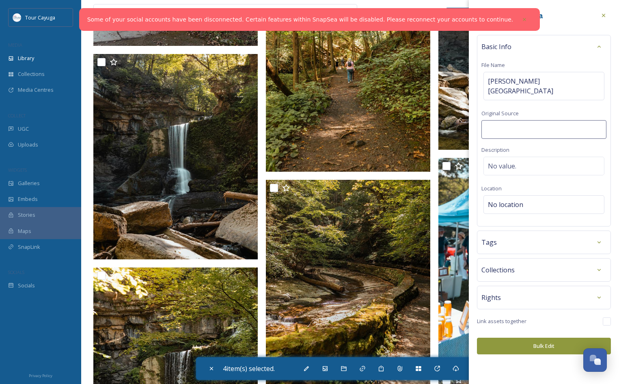
click at [510, 120] on input at bounding box center [543, 129] width 125 height 19
click at [511, 195] on div "No location" at bounding box center [543, 204] width 121 height 19
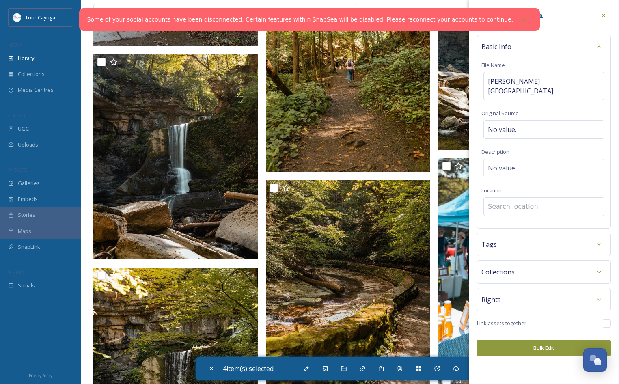
scroll to position [4057, 0]
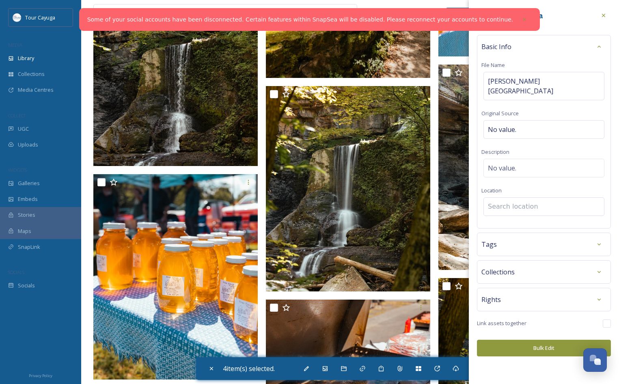
click at [496, 202] on input at bounding box center [543, 207] width 120 height 18
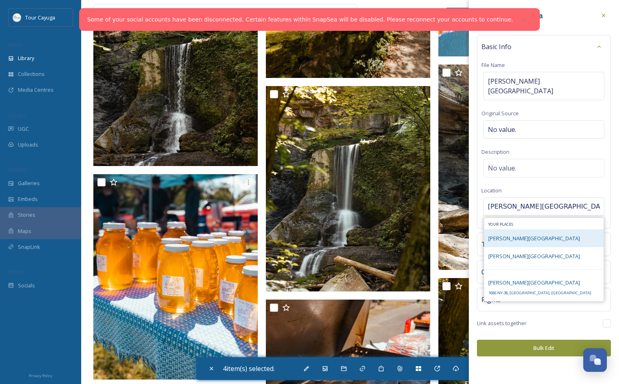
type input "[PERSON_NAME][GEOGRAPHIC_DATA]"
click at [518, 234] on span "[PERSON_NAME][GEOGRAPHIC_DATA]" at bounding box center [534, 237] width 92 height 7
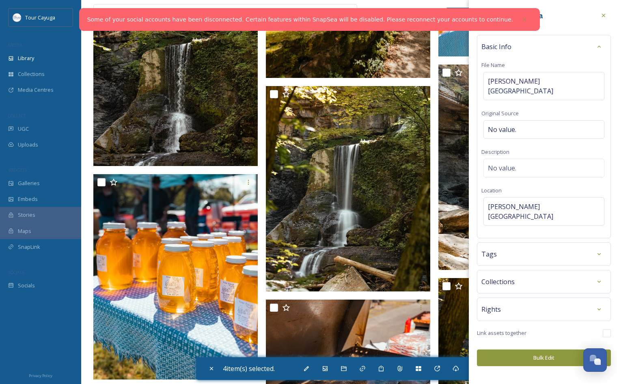
click at [533, 349] on button "Bulk Edit" at bounding box center [544, 357] width 134 height 17
checkbox input "false"
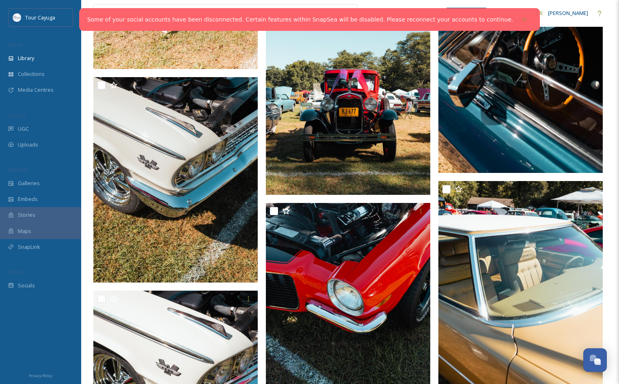
scroll to position [2031, 0]
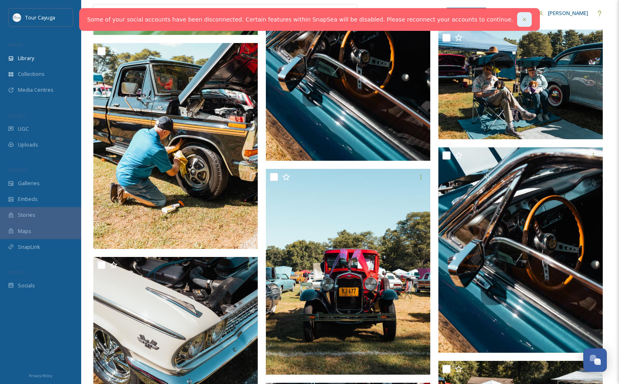
click at [521, 19] on icon at bounding box center [524, 20] width 6 height 6
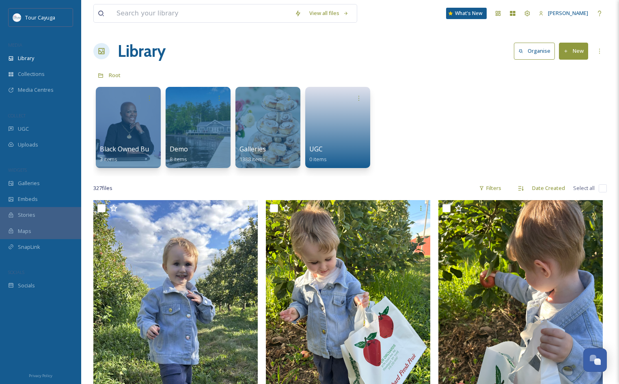
scroll to position [0, 0]
click at [24, 126] on span "UGC" at bounding box center [23, 129] width 11 height 8
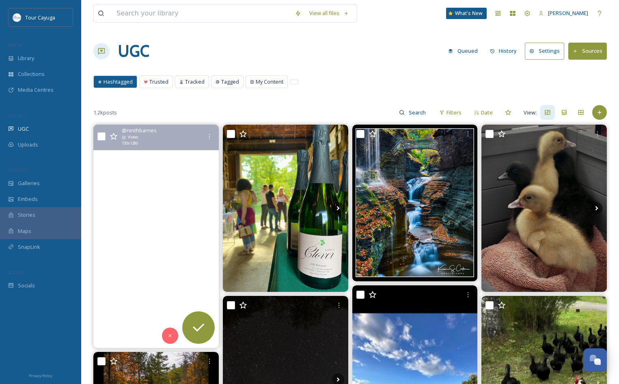
click at [159, 260] on video "Ventosa Vineyards, Seneca Lake New York. Great night in the Finger Lakes. #Fing…" at bounding box center [155, 236] width 125 height 223
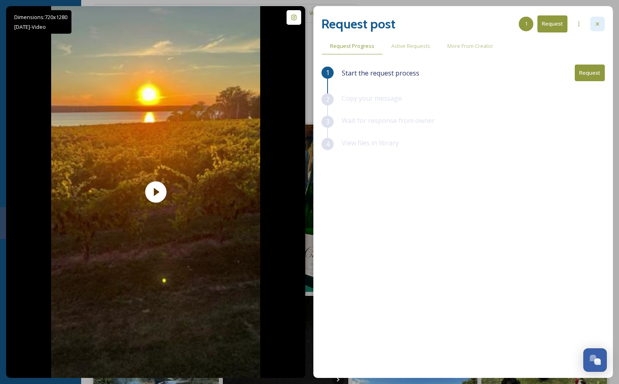
click at [596, 24] on icon at bounding box center [597, 24] width 6 height 6
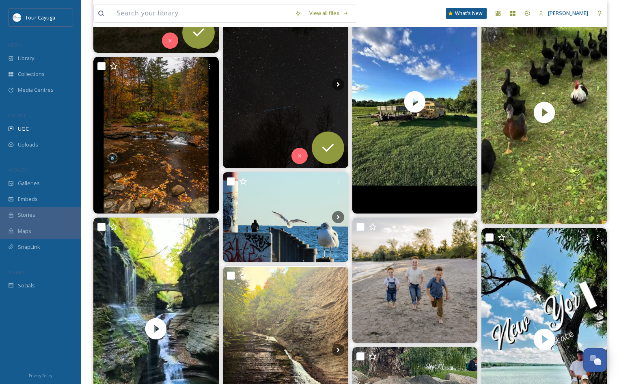
scroll to position [434, 0]
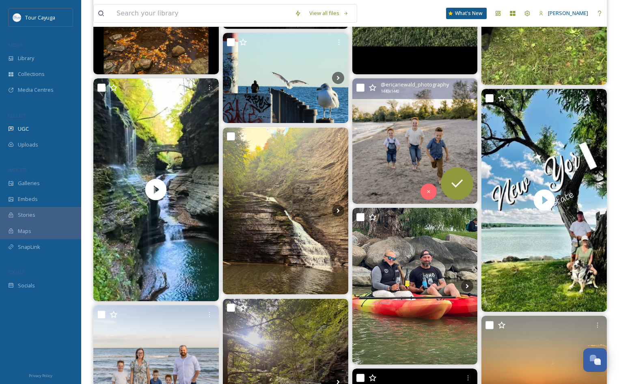
click at [407, 170] on img at bounding box center [414, 140] width 125 height 125
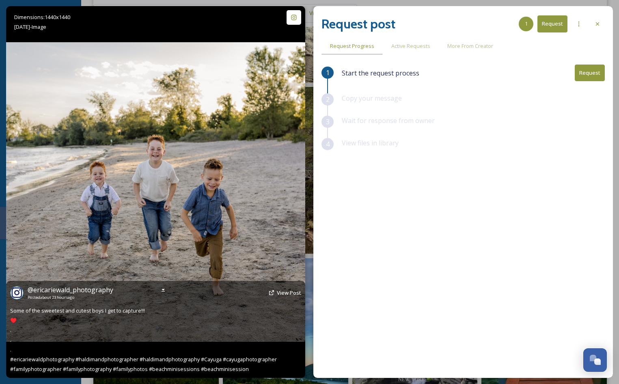
scroll to position [647, 0]
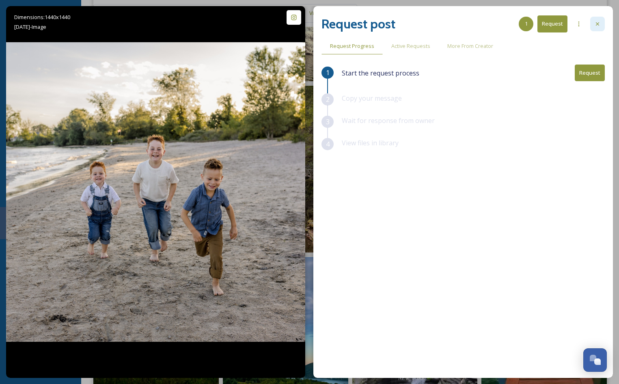
click at [596, 24] on icon at bounding box center [597, 24] width 6 height 6
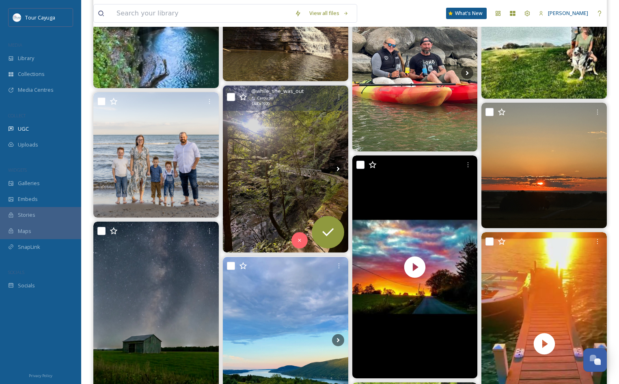
click at [271, 209] on img at bounding box center [285, 169] width 125 height 167
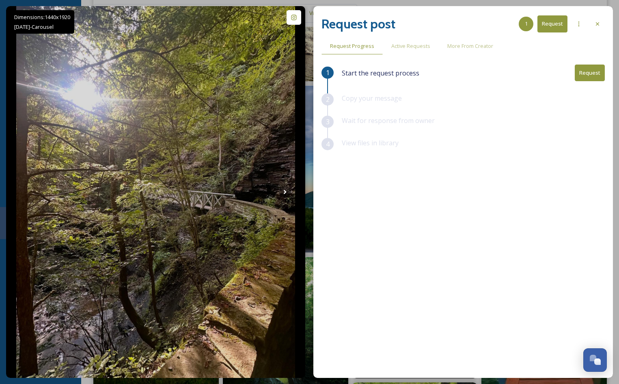
click at [551, 25] on button "Request" at bounding box center [552, 23] width 30 height 17
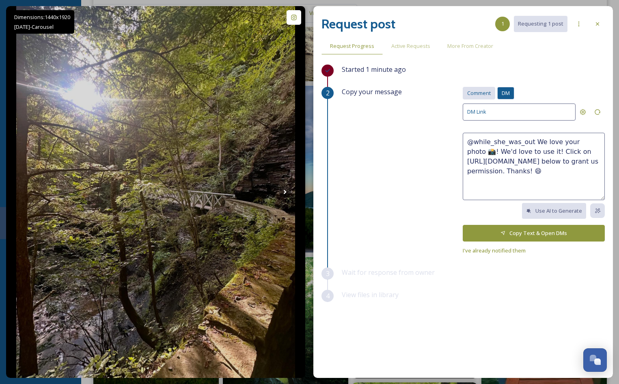
click at [480, 93] on span "Comment" at bounding box center [479, 93] width 24 height 8
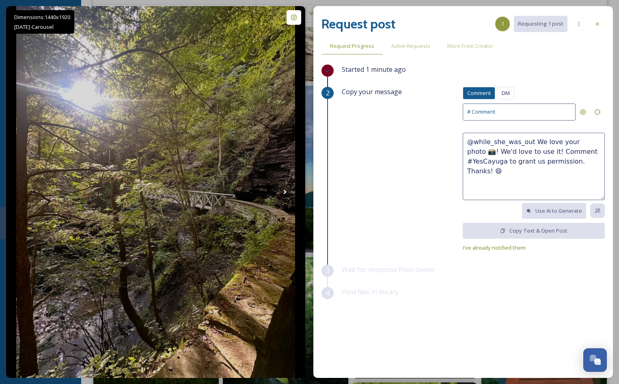
drag, startPoint x: 501, startPoint y: 174, endPoint x: 450, endPoint y: 136, distance: 63.5
click at [450, 137] on div "Copy your message Comment DM Comment DM # Comment @while_she_was_out We love yo…" at bounding box center [473, 169] width 263 height 165
click at [496, 246] on span "I've already notified them" at bounding box center [493, 247] width 63 height 7
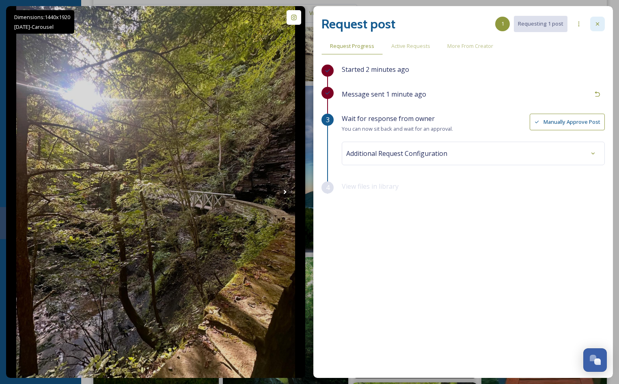
click at [598, 22] on icon at bounding box center [597, 24] width 6 height 6
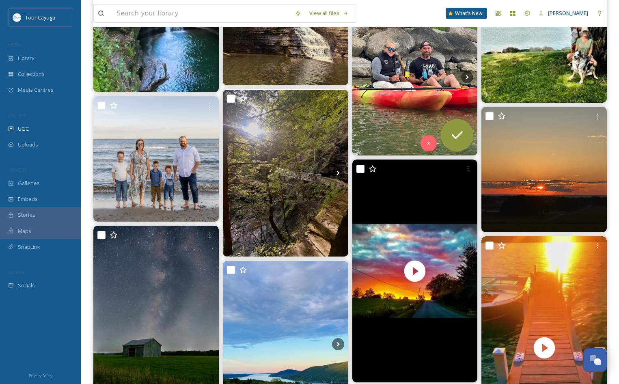
scroll to position [644, 0]
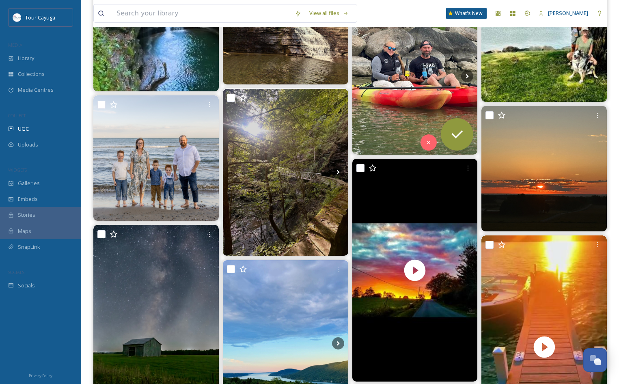
click at [404, 107] on img at bounding box center [414, 76] width 125 height 157
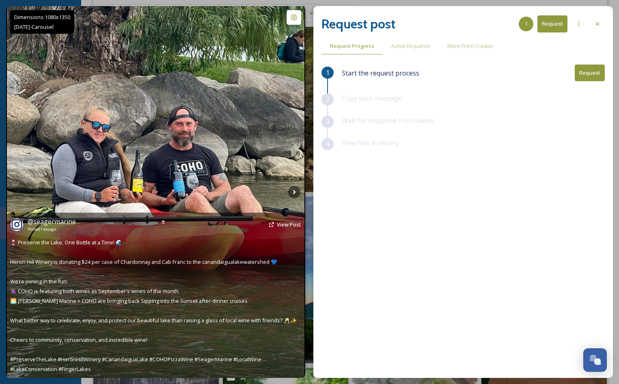
scroll to position [709, 0]
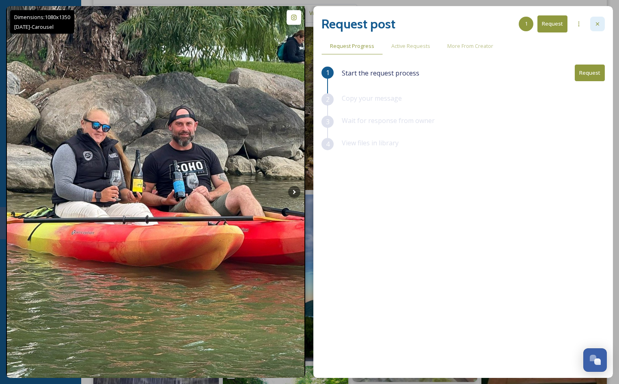
click at [598, 22] on icon at bounding box center [597, 24] width 6 height 6
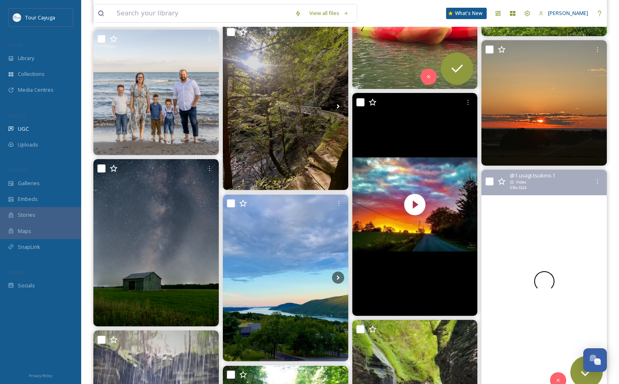
click at [524, 245] on div at bounding box center [543, 281] width 125 height 223
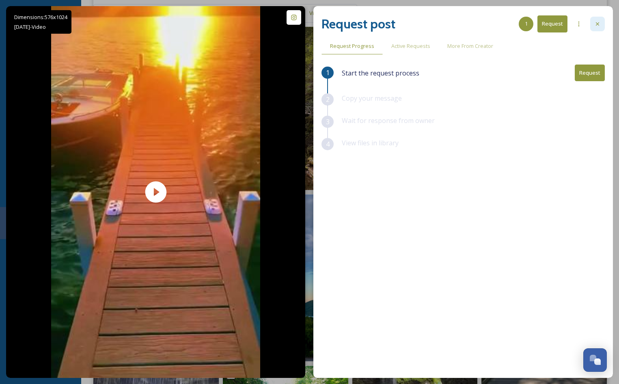
click at [595, 24] on icon at bounding box center [597, 24] width 6 height 6
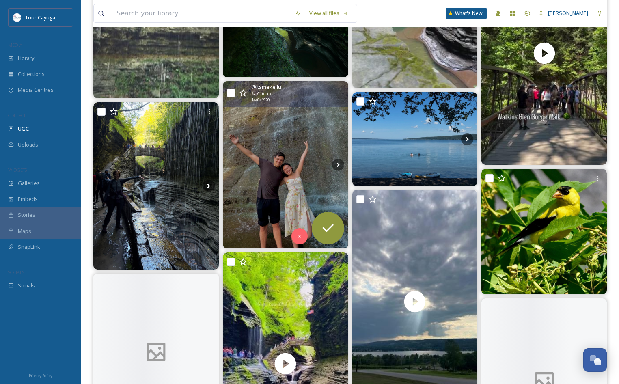
scroll to position [1168, 0]
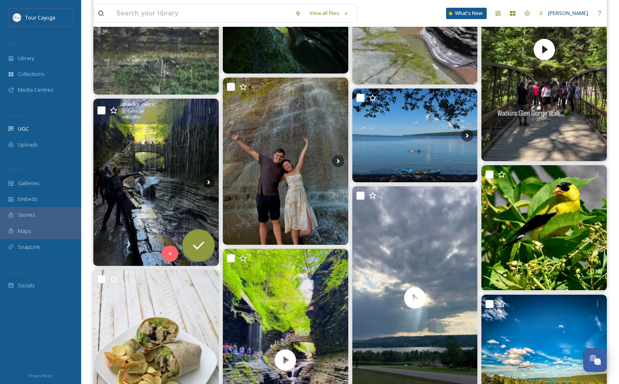
click at [170, 199] on img at bounding box center [155, 182] width 125 height 167
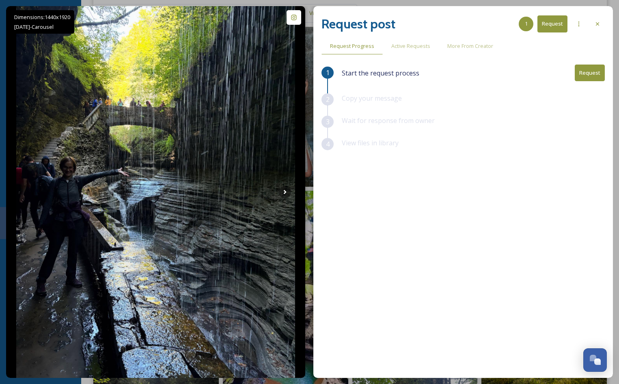
scroll to position [1243, 0]
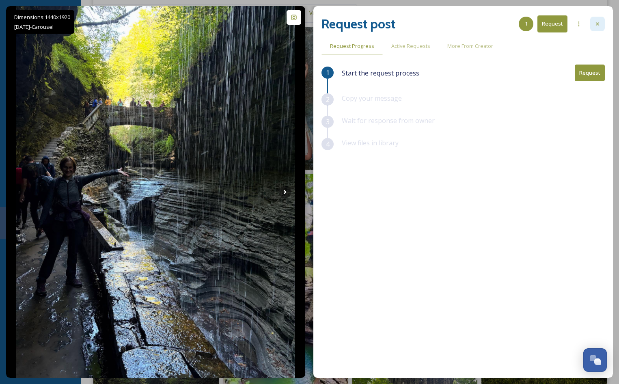
click at [600, 19] on div at bounding box center [597, 24] width 15 height 15
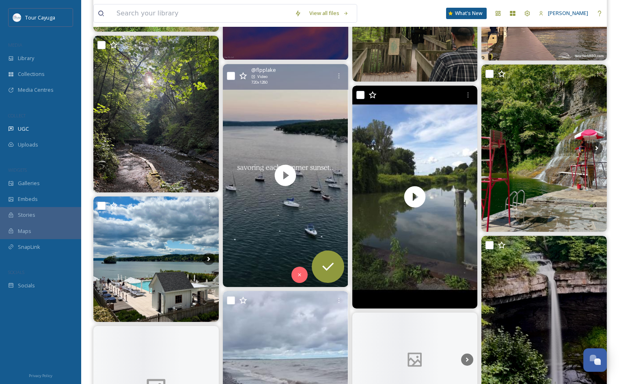
scroll to position [1668, 0]
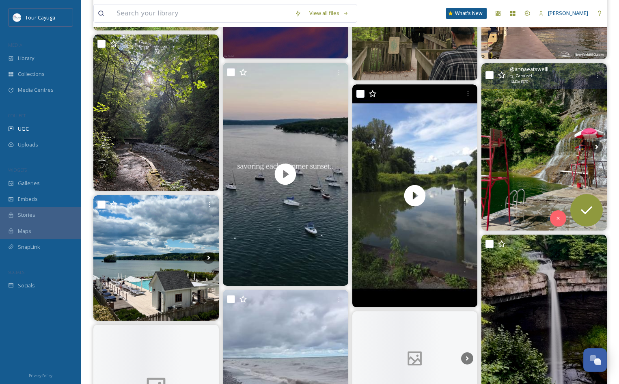
click at [531, 173] on img at bounding box center [543, 146] width 125 height 167
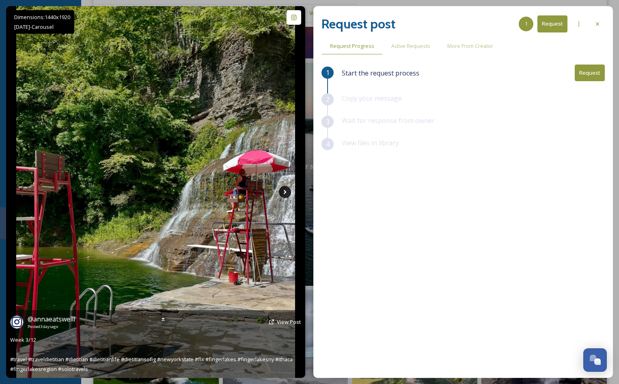
click at [288, 189] on icon at bounding box center [285, 192] width 12 height 12
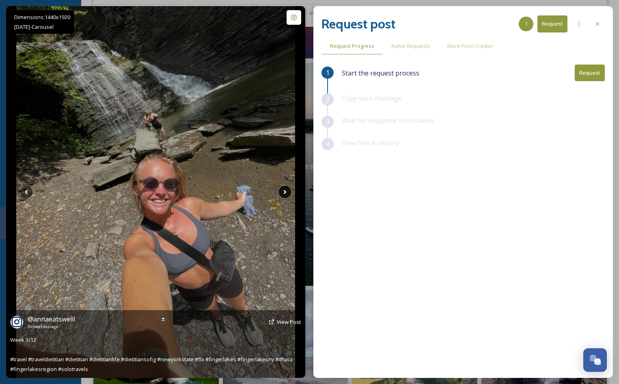
click at [287, 191] on icon at bounding box center [285, 192] width 12 height 12
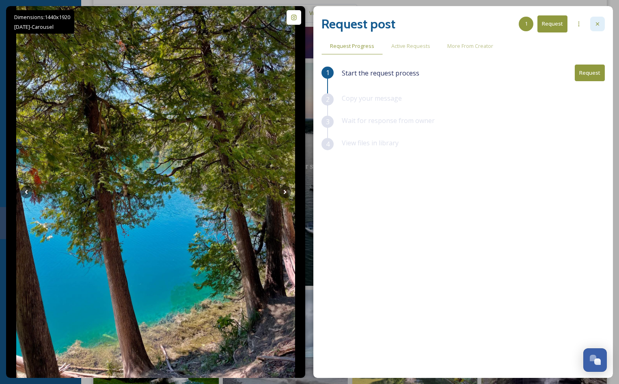
click at [596, 24] on icon at bounding box center [597, 24] width 6 height 6
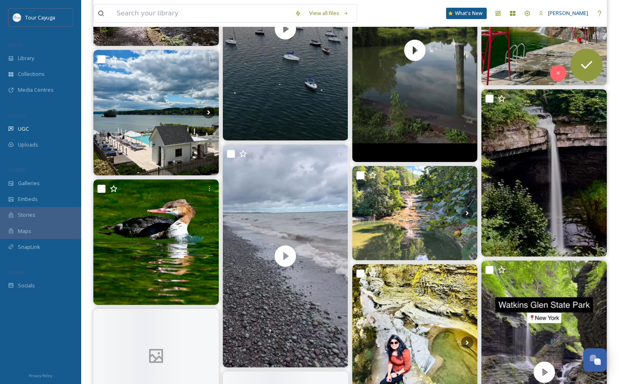
scroll to position [1819, 0]
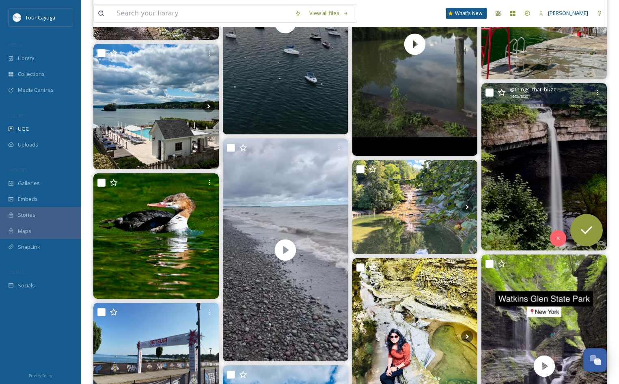
click at [538, 198] on img at bounding box center [543, 166] width 125 height 167
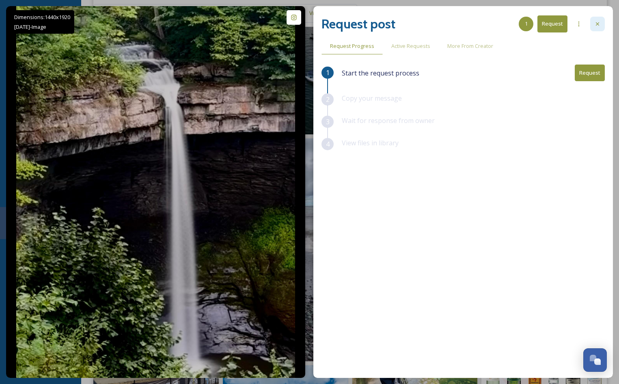
click at [597, 20] on div at bounding box center [597, 24] width 15 height 15
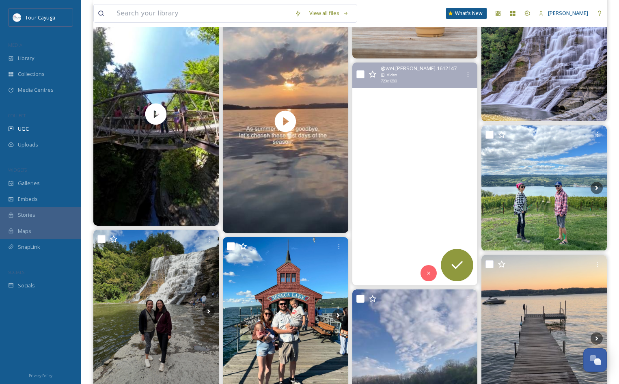
scroll to position [2434, 0]
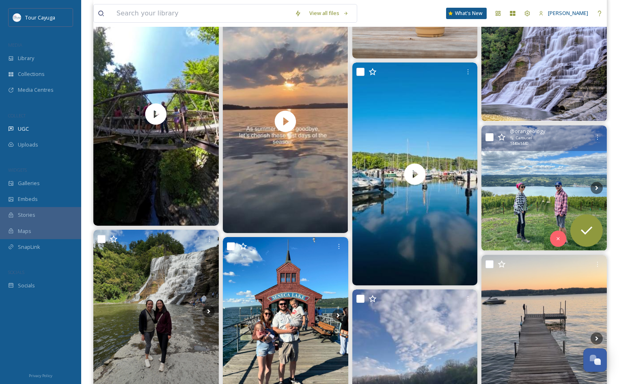
click at [536, 180] on img at bounding box center [543, 187] width 125 height 125
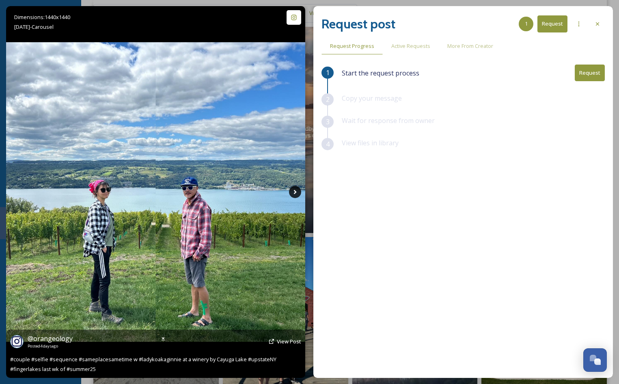
click at [295, 190] on icon at bounding box center [295, 192] width 12 height 12
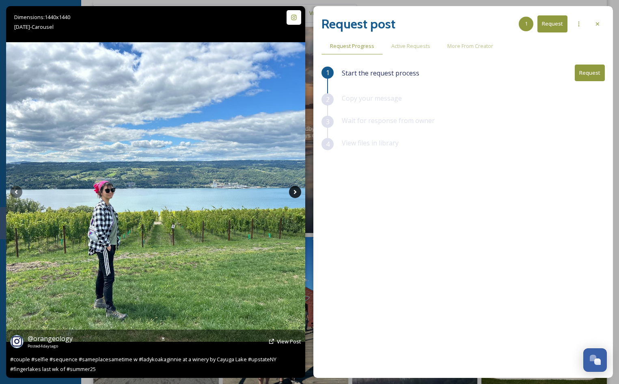
click at [295, 190] on icon at bounding box center [295, 192] width 12 height 12
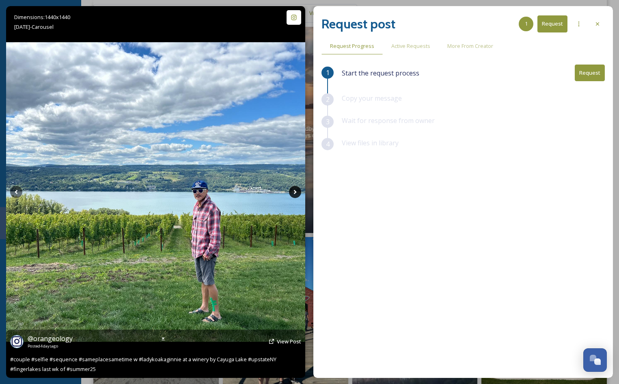
click at [295, 191] on icon at bounding box center [295, 192] width 3 height 4
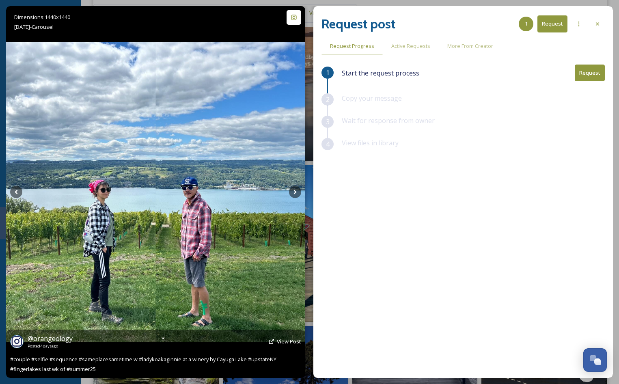
scroll to position [2515, 0]
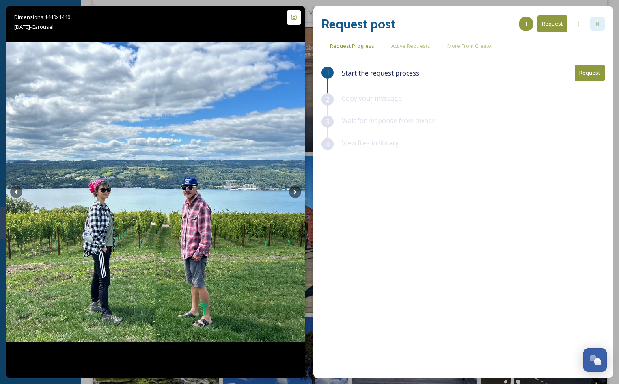
click at [595, 21] on div at bounding box center [597, 24] width 15 height 15
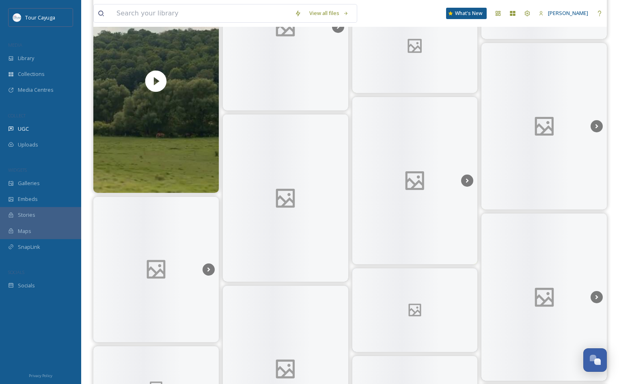
scroll to position [5766, 0]
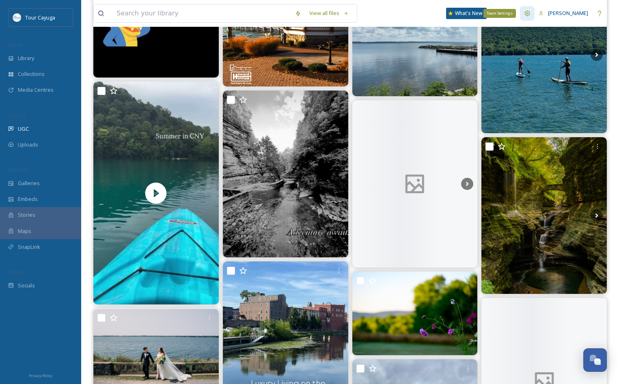
click at [524, 13] on icon at bounding box center [527, 13] width 6 height 6
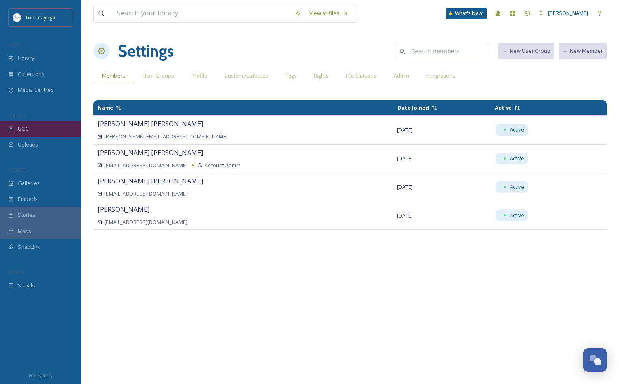
click at [30, 131] on div "UGC" at bounding box center [40, 129] width 81 height 16
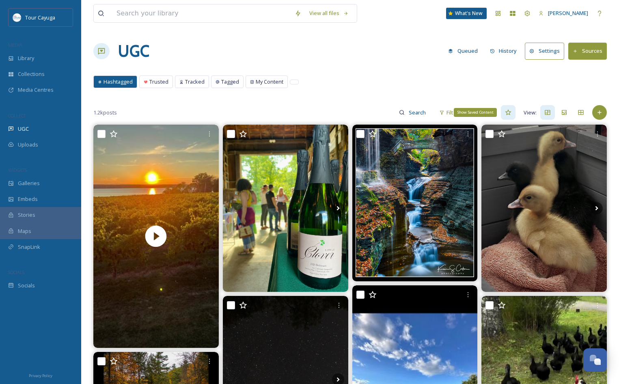
click at [508, 112] on icon at bounding box center [508, 112] width 6 height 6
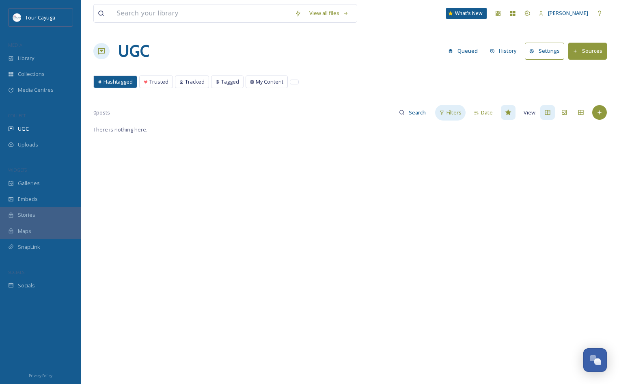
click at [445, 110] on div "Filters" at bounding box center [450, 113] width 30 height 16
click at [525, 97] on div "View all files What's New [PERSON_NAME] UGC Queued History Settings Sources Has…" at bounding box center [349, 254] width 537 height 508
click at [193, 80] on span "Tracked" at bounding box center [194, 82] width 19 height 8
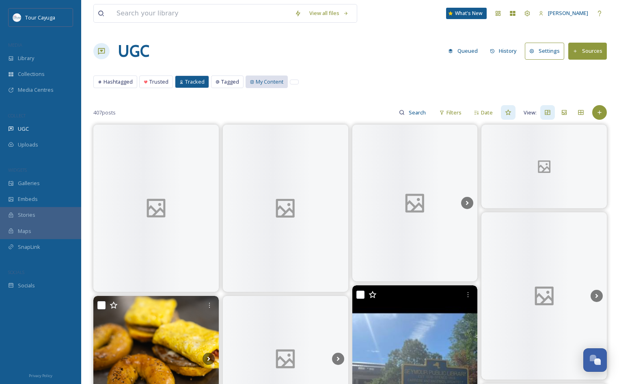
click at [256, 82] on span "My Content" at bounding box center [270, 82] width 28 height 8
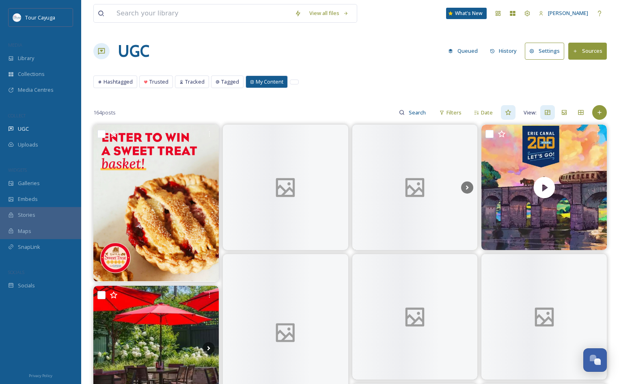
click at [511, 53] on button "History" at bounding box center [503, 51] width 35 height 16
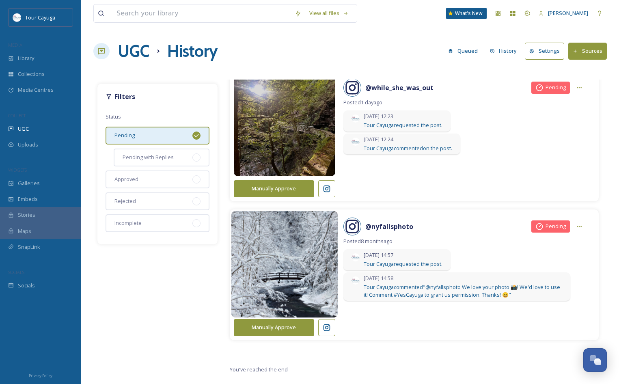
scroll to position [22, 0]
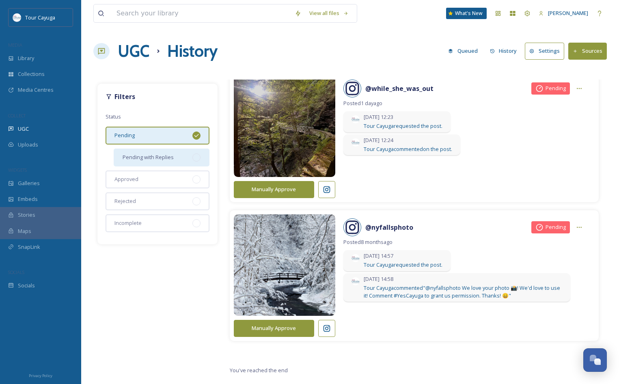
click at [164, 157] on span "Pending with Replies" at bounding box center [147, 157] width 51 height 8
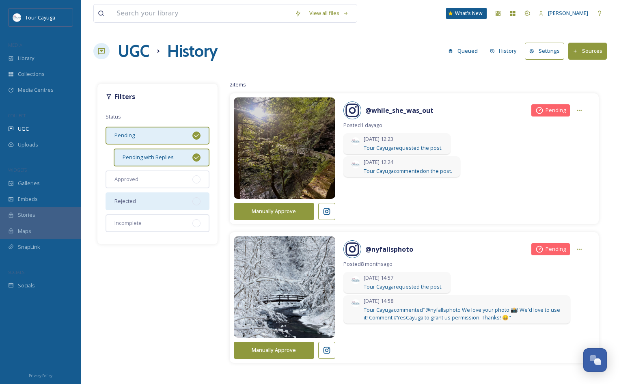
click at [149, 199] on div "Rejected" at bounding box center [157, 201] width 104 height 18
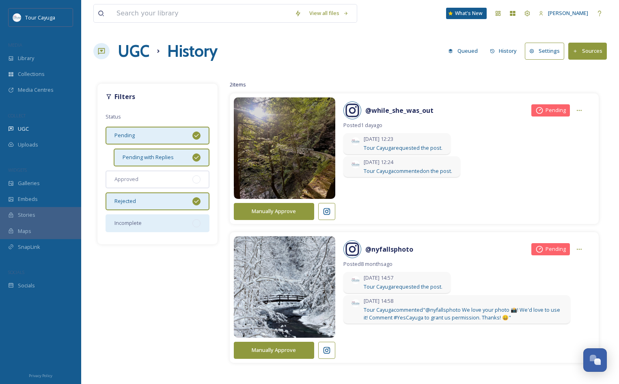
click at [142, 224] on div "Incomplete" at bounding box center [157, 223] width 104 height 18
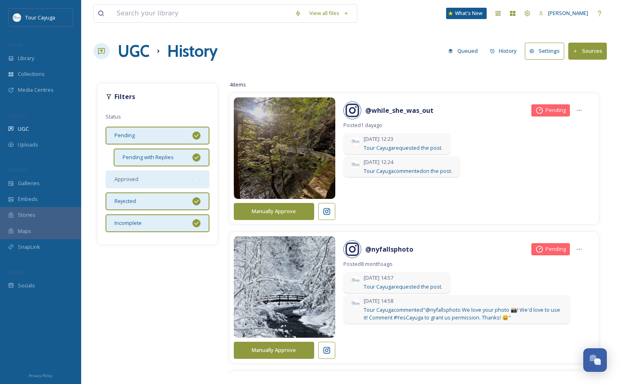
click at [150, 182] on div "Approved" at bounding box center [157, 179] width 104 height 18
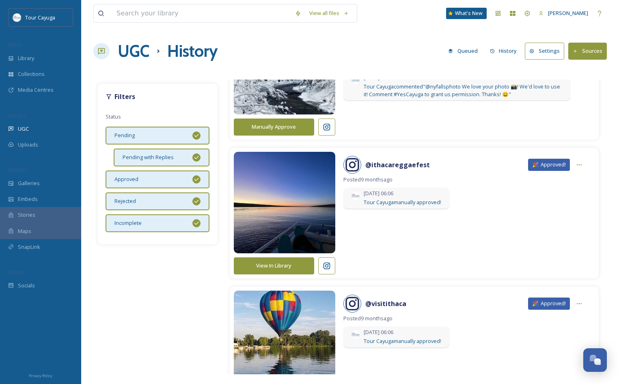
scroll to position [208, 0]
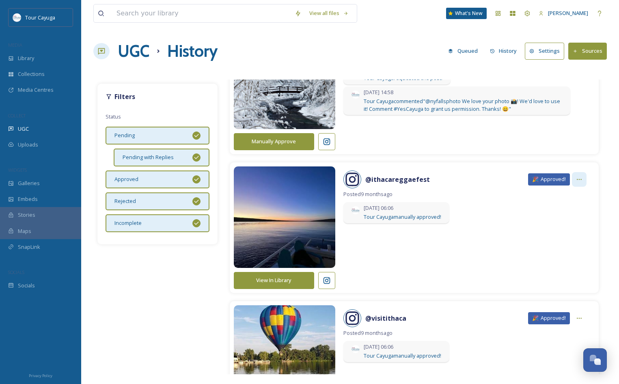
click at [581, 178] on icon at bounding box center [579, 179] width 6 height 6
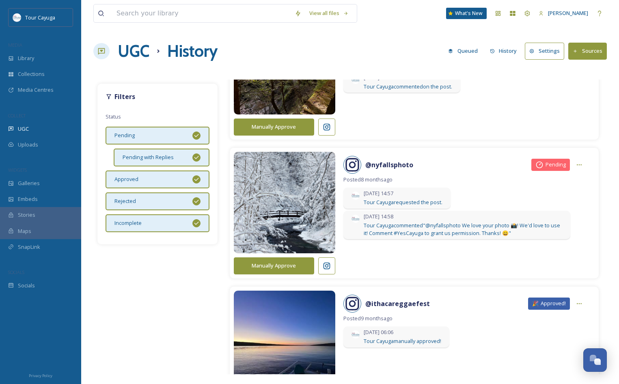
scroll to position [0, 0]
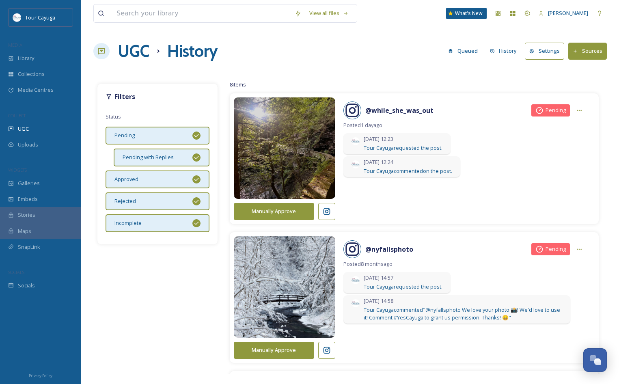
click at [127, 137] on span "Pending" at bounding box center [124, 135] width 20 height 8
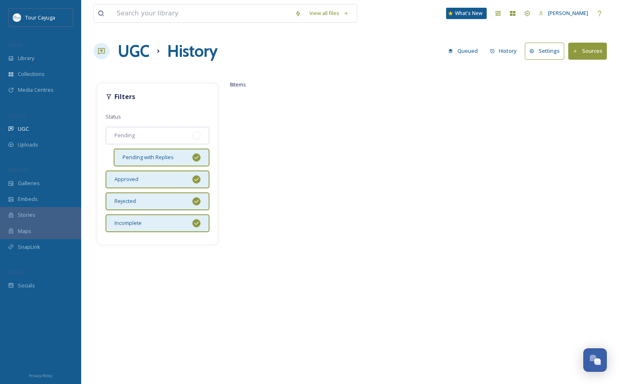
click at [198, 157] on icon at bounding box center [196, 157] width 6 height 6
click at [196, 180] on icon at bounding box center [196, 179] width 6 height 6
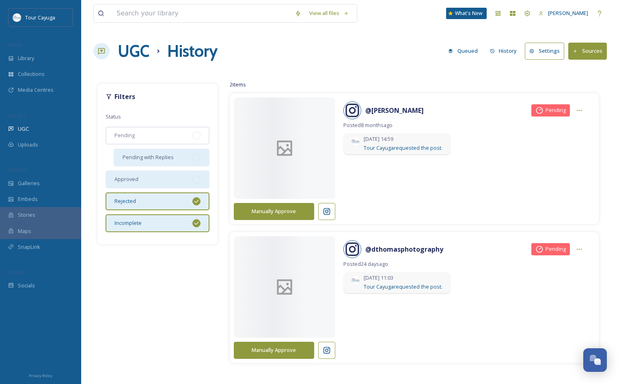
click at [198, 199] on icon at bounding box center [196, 201] width 6 height 6
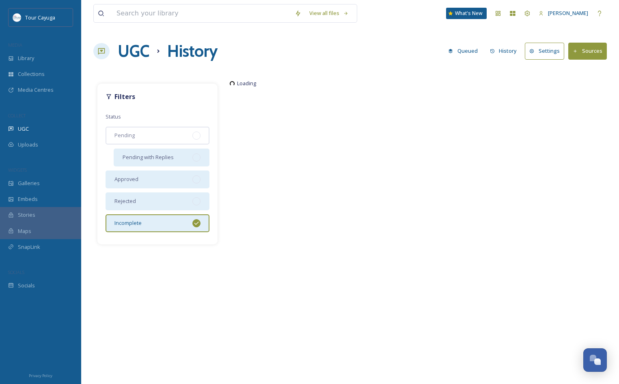
click at [195, 223] on icon at bounding box center [196, 223] width 6 height 6
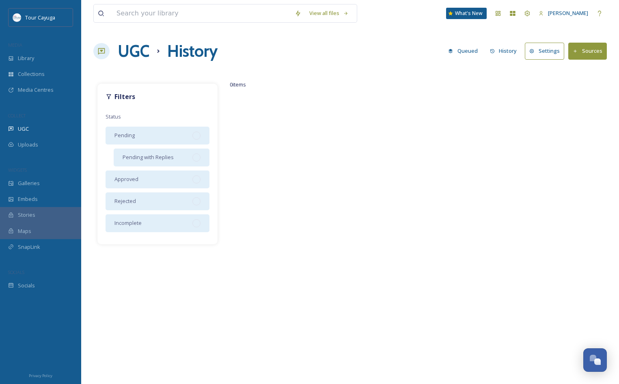
click at [175, 137] on div "Pending" at bounding box center [157, 136] width 104 height 18
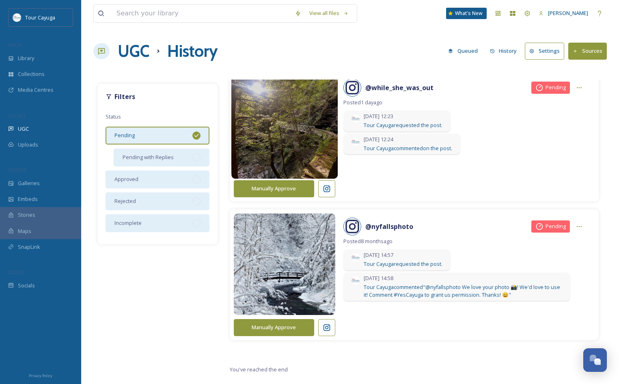
scroll to position [22, 0]
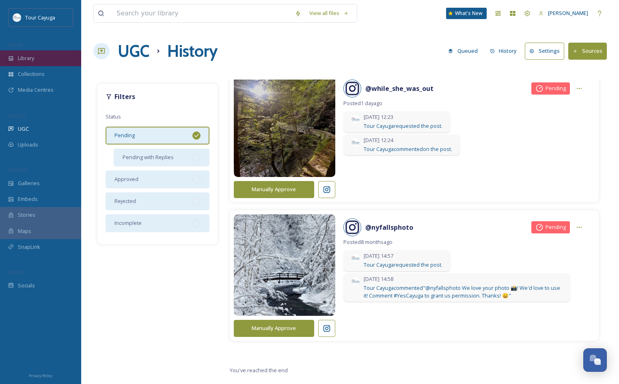
click at [32, 58] on span "Library" at bounding box center [26, 58] width 16 height 8
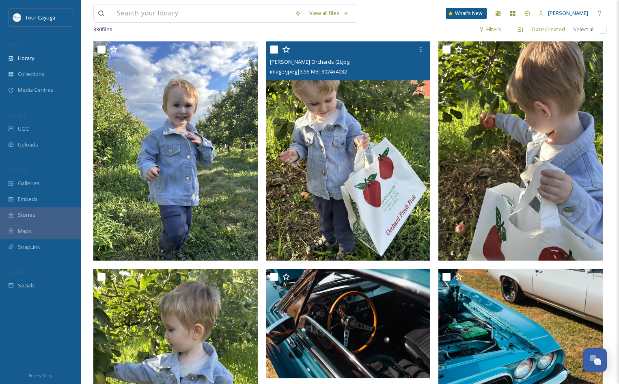
scroll to position [159, 0]
